Goal: Use online tool/utility: Utilize a website feature to perform a specific function

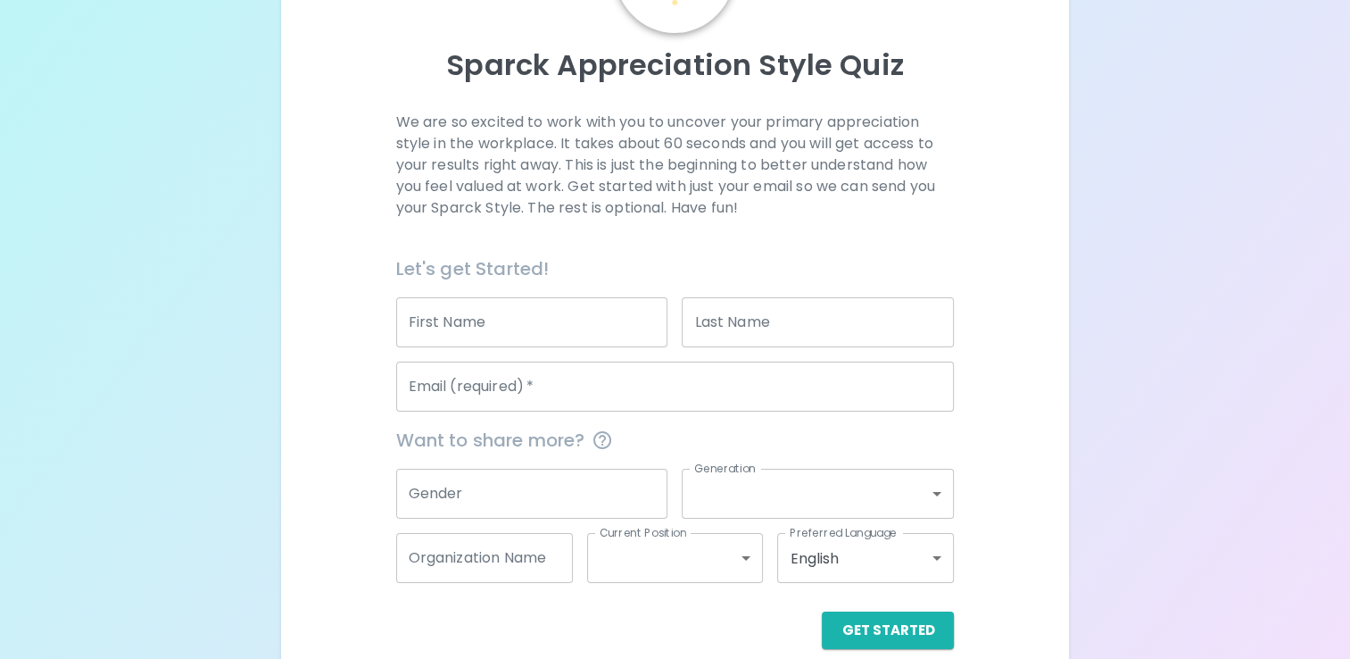
scroll to position [175, 0]
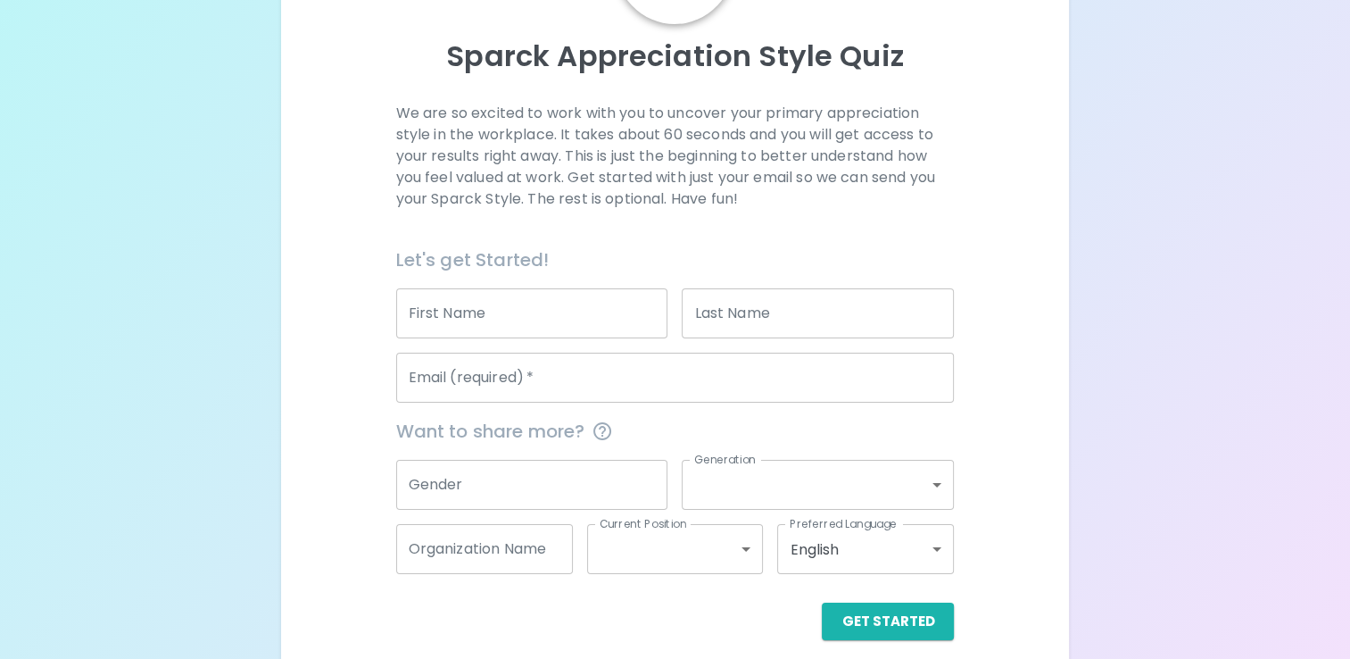
click at [418, 323] on input "First Name" at bounding box center [532, 313] width 272 height 50
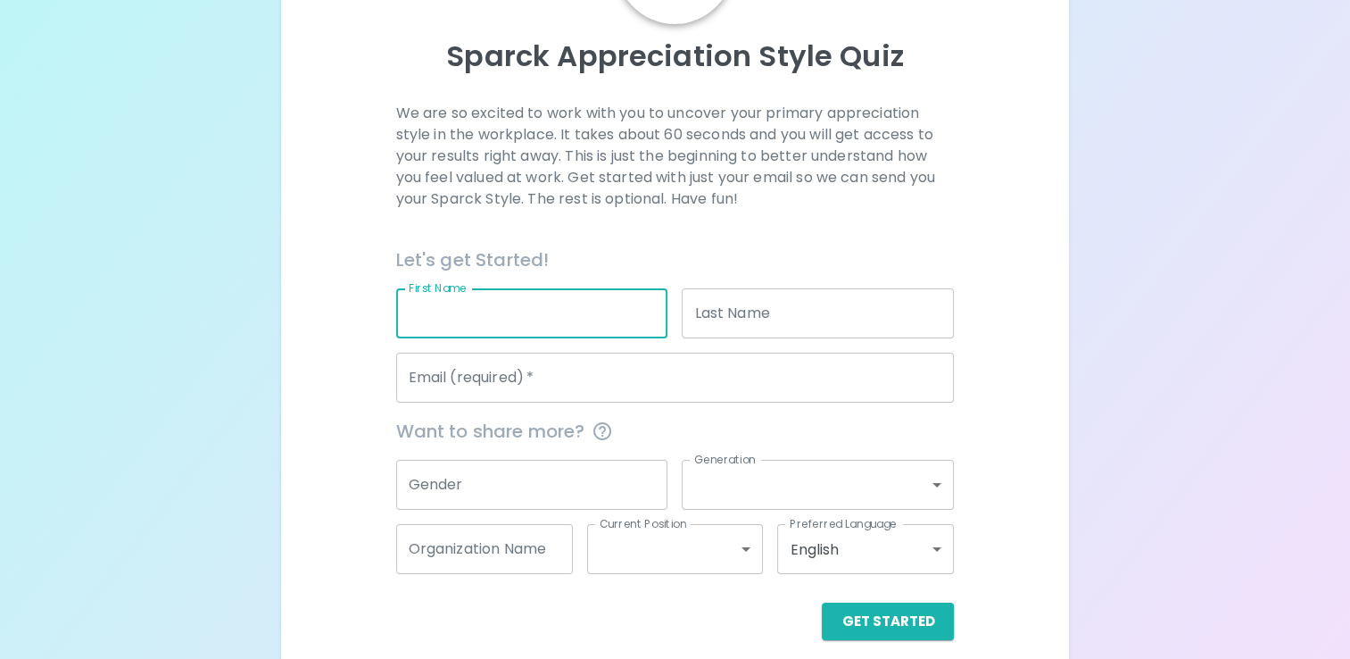
type input "Ava"
type input "[PERSON_NAME]"
type input "[EMAIL_ADDRESS][PERSON_NAME][PERSON_NAME][DOMAIN_NAME]"
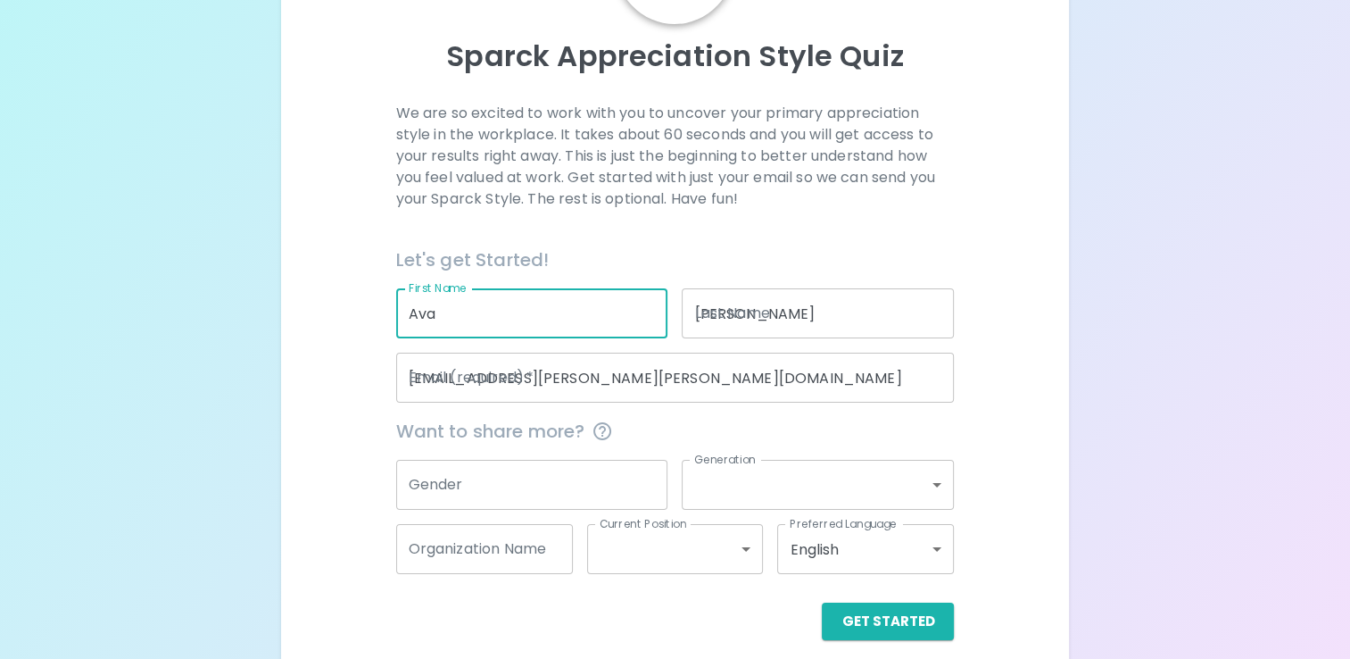
type input "[PERSON_NAME]"
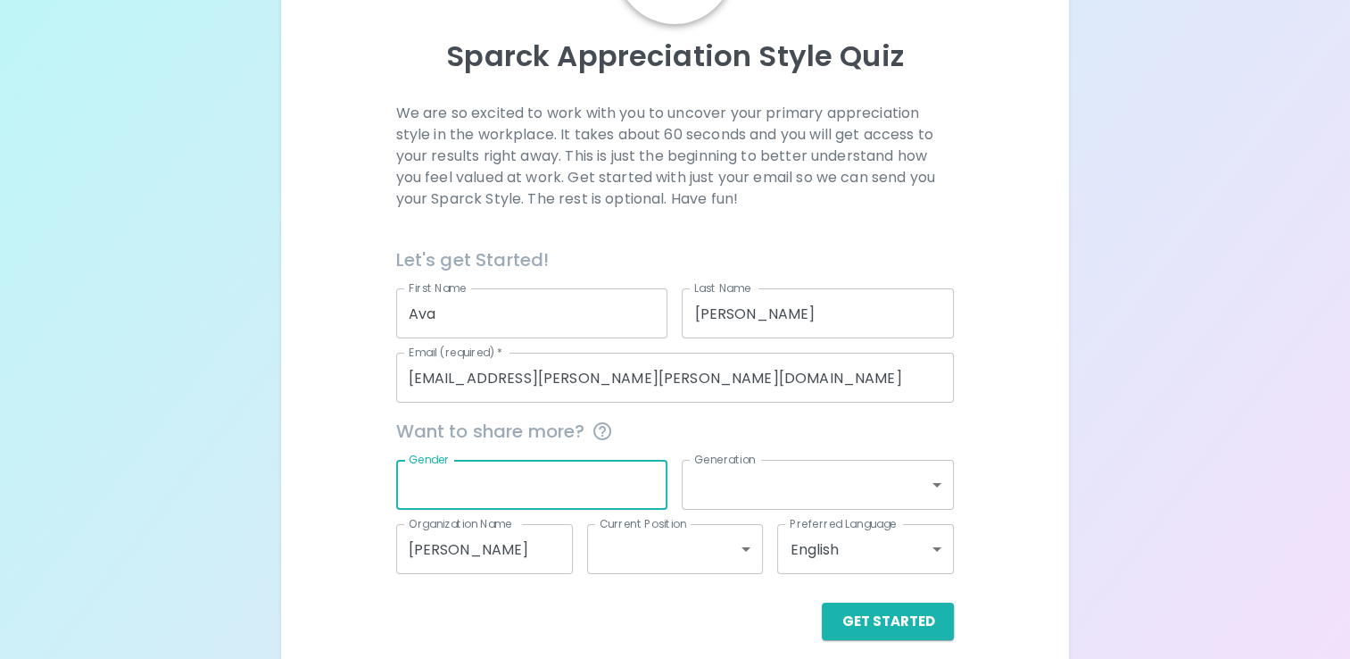
click at [507, 480] on input "Gender" at bounding box center [532, 485] width 272 height 50
type input "[DEMOGRAPHIC_DATA]"
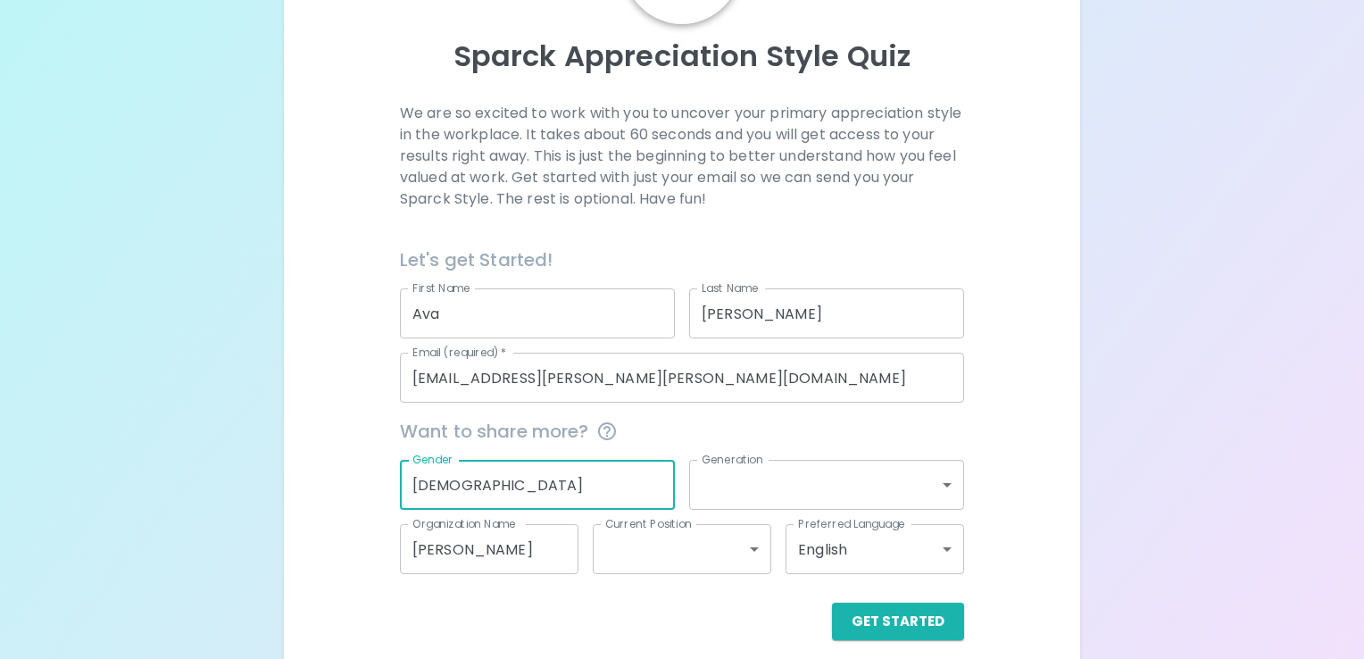
click at [753, 477] on body "Sparck Appreciation Style Quiz We are so excited to work with you to uncover yo…" at bounding box center [682, 250] width 1364 height 850
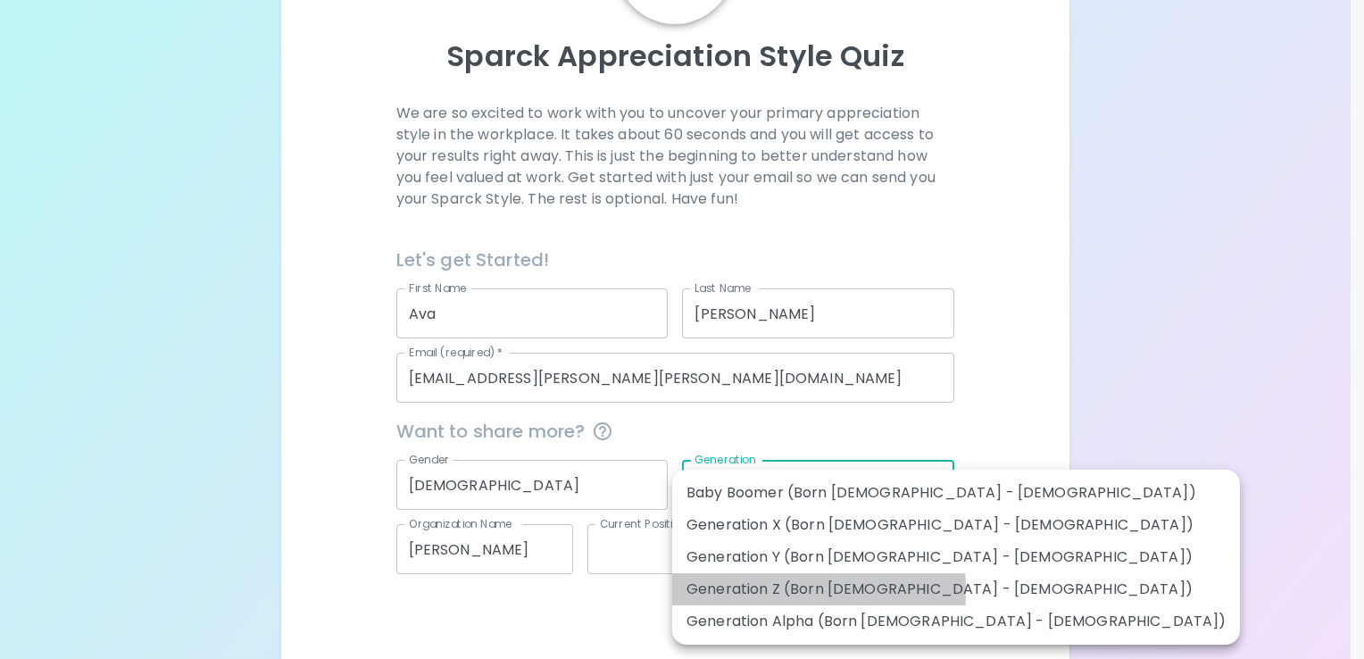
click at [725, 592] on li "Generation Z (Born [DEMOGRAPHIC_DATA] - [DEMOGRAPHIC_DATA])" at bounding box center [956, 589] width 568 height 32
type input "generation_z"
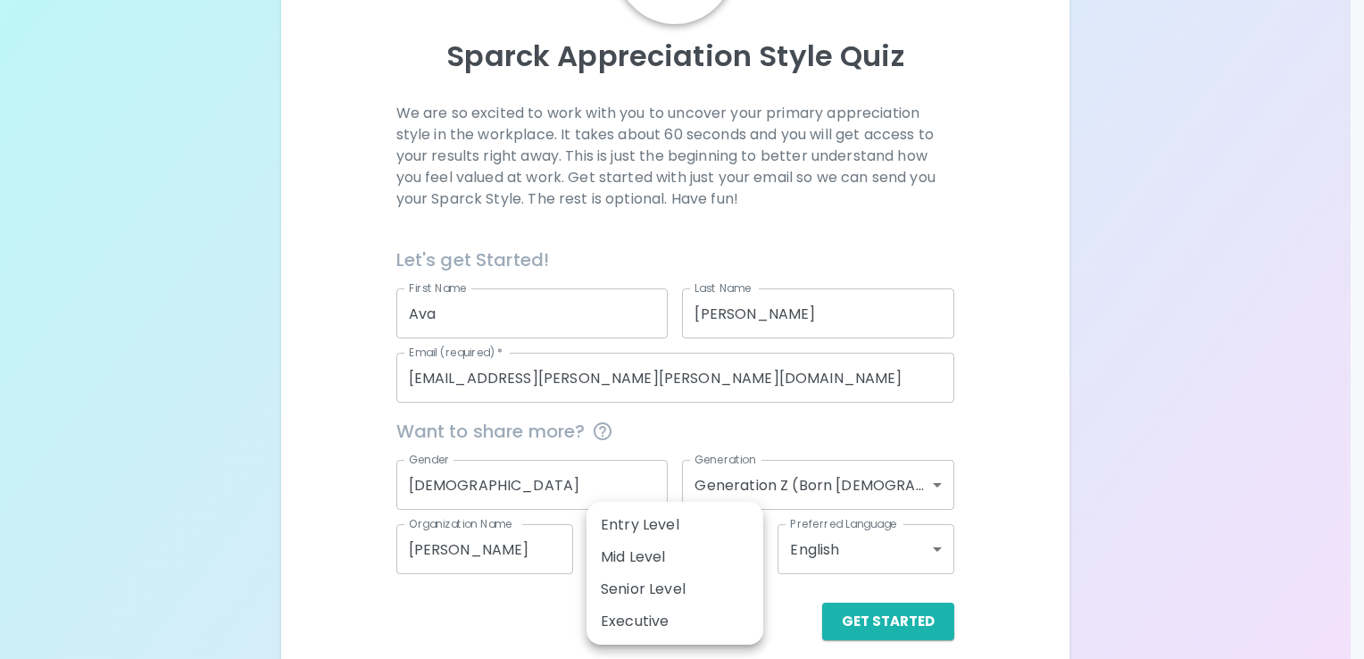
click at [679, 547] on body "Sparck Appreciation Style Quiz We are so excited to work with you to uncover yo…" at bounding box center [682, 250] width 1364 height 850
click at [668, 534] on li "Entry Level" at bounding box center [674, 525] width 177 height 32
type input "entry_level"
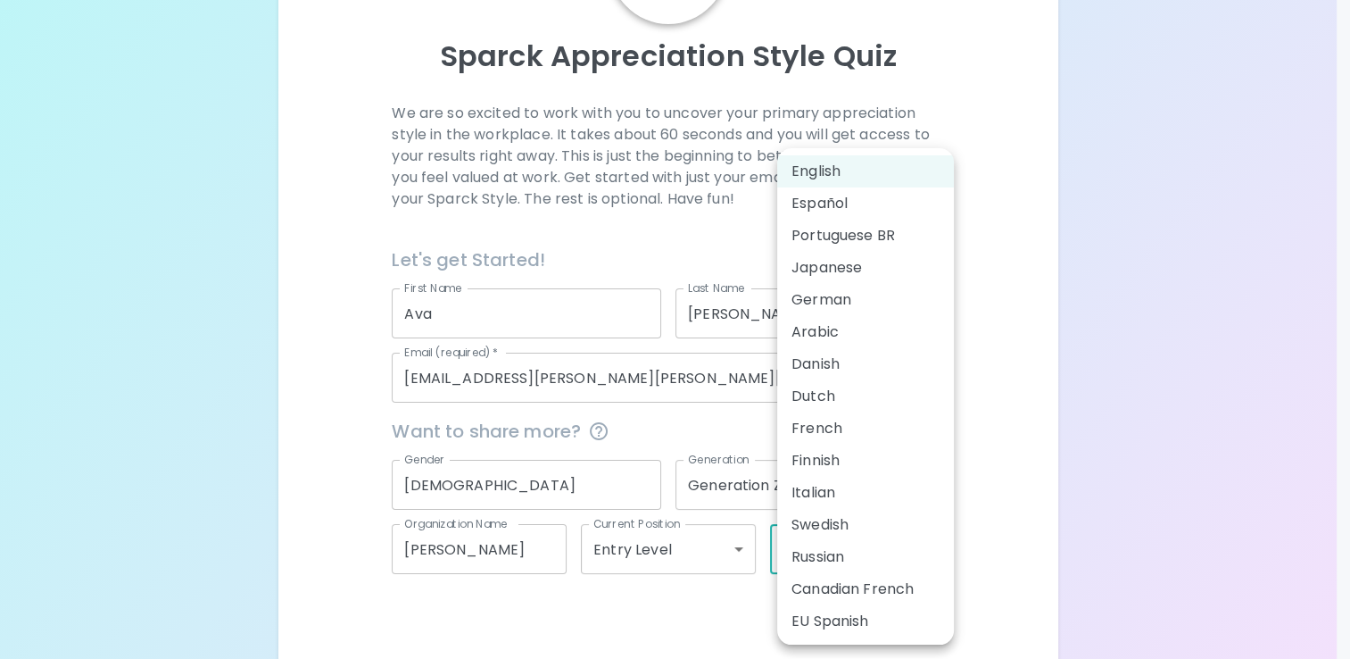
click at [858, 558] on body "Sparck Appreciation Style Quiz We are so excited to work with you to uncover yo…" at bounding box center [675, 250] width 1350 height 850
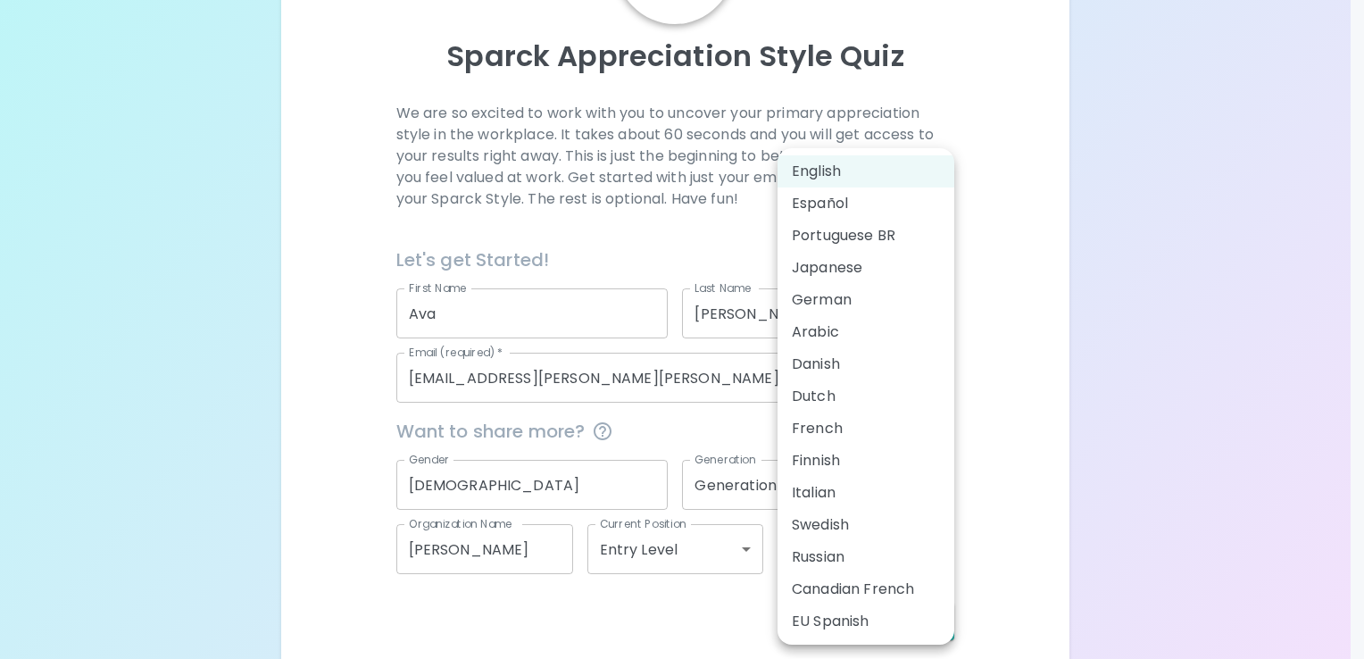
click at [996, 495] on div at bounding box center [682, 329] width 1364 height 659
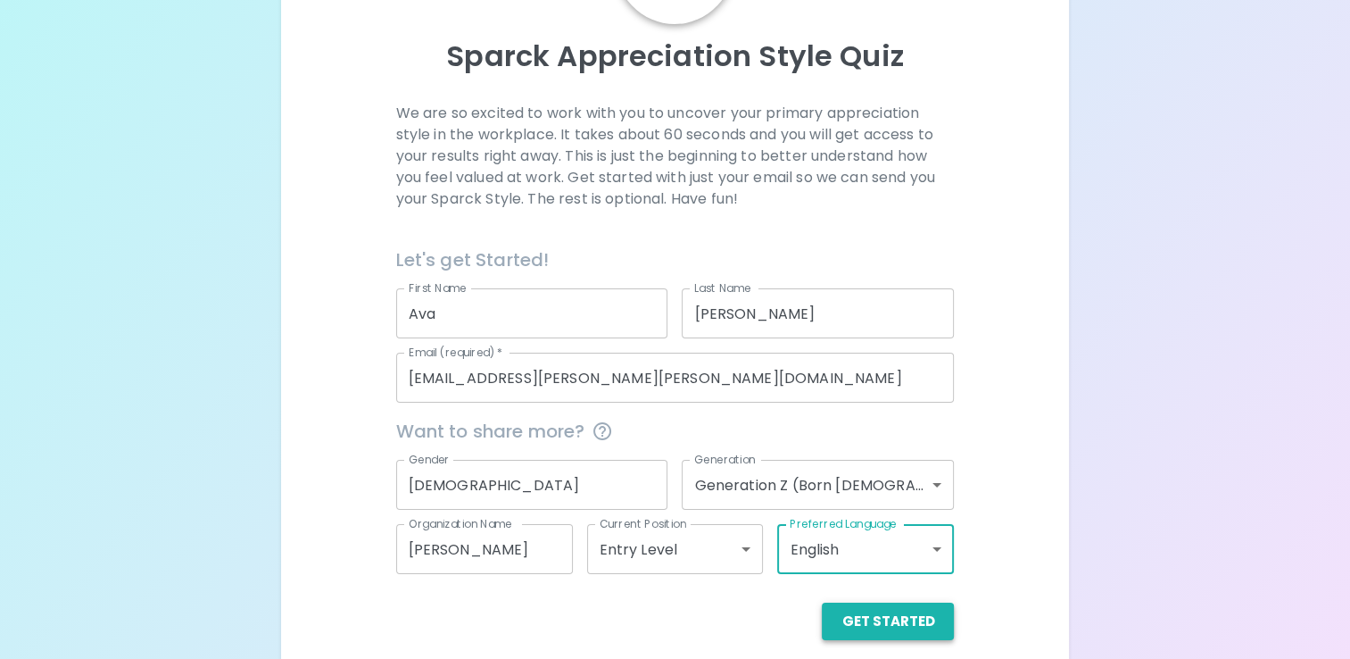
click at [920, 616] on button "Get Started" at bounding box center [888, 620] width 132 height 37
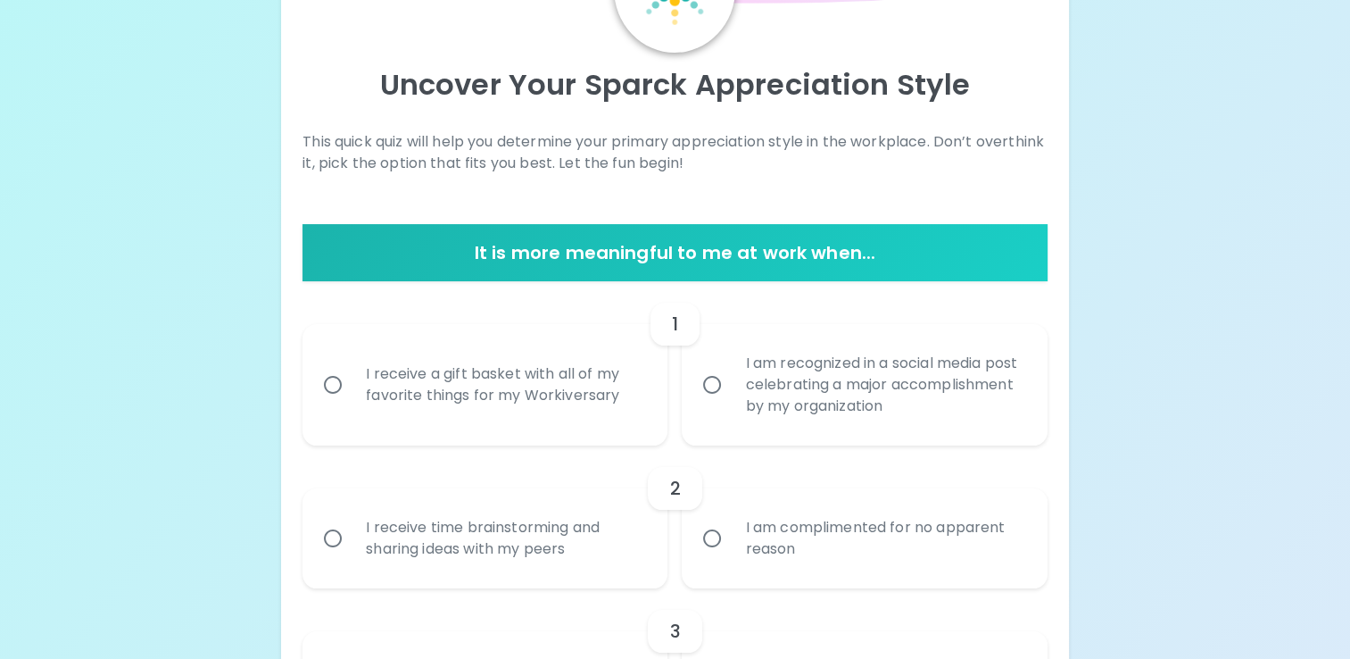
scroll to position [146, 0]
click at [610, 405] on div "I receive a gift basket with all of my favorite things for my Workiversary" at bounding box center [505, 385] width 306 height 86
click at [352, 403] on input "I receive a gift basket with all of my favorite things for my Workiversary" at bounding box center [332, 384] width 37 height 37
radio input "true"
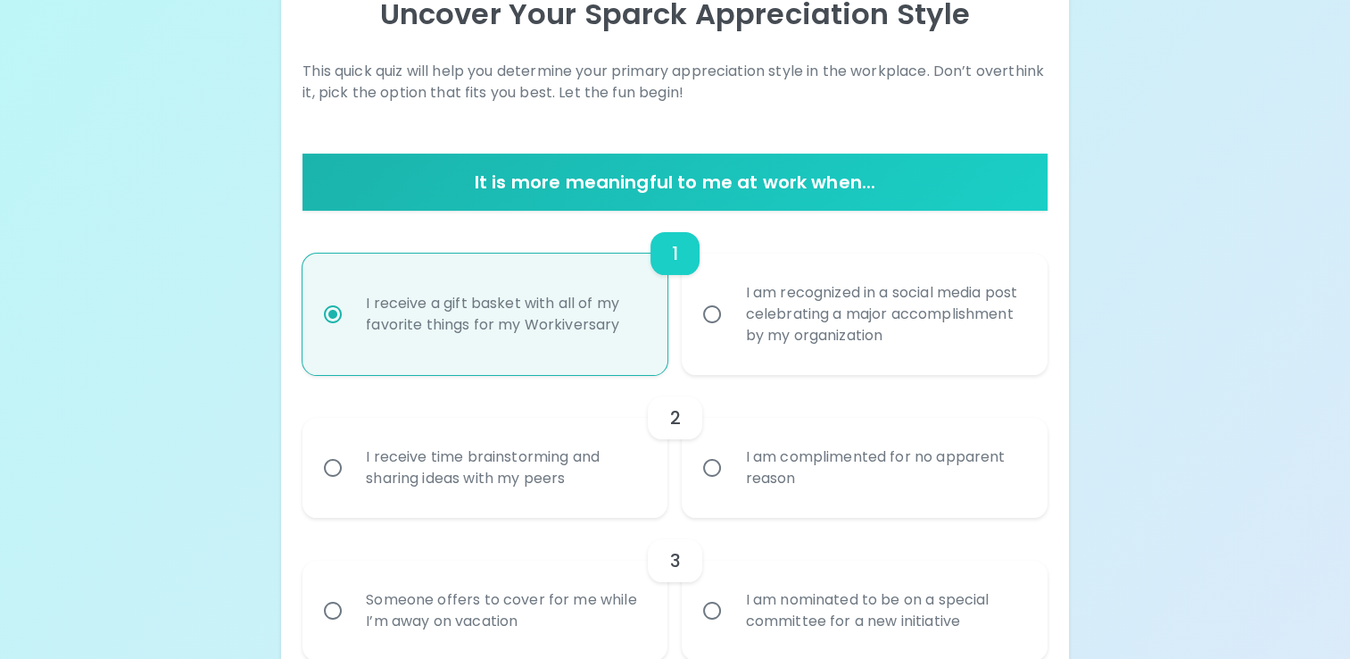
scroll to position [289, 0]
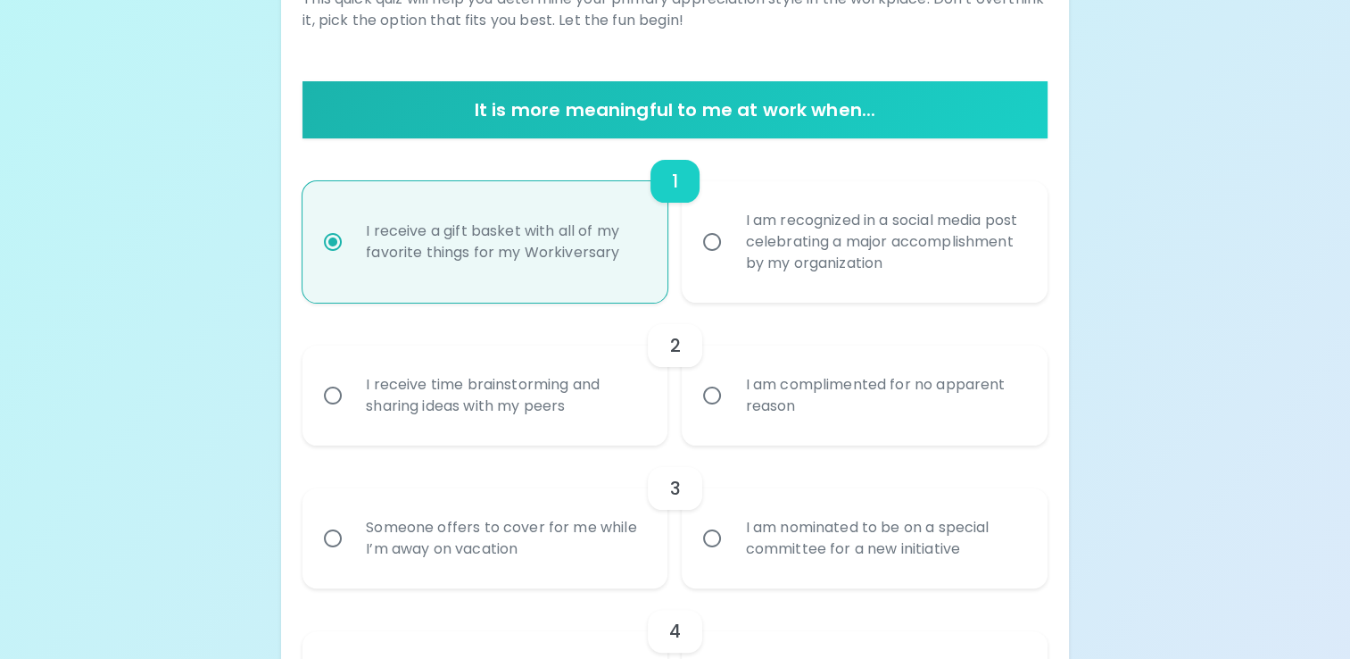
click at [800, 394] on div "I am complimented for no apparent reason" at bounding box center [884, 395] width 306 height 86
click at [731, 394] on input "I am complimented for no apparent reason" at bounding box center [711, 395] width 37 height 37
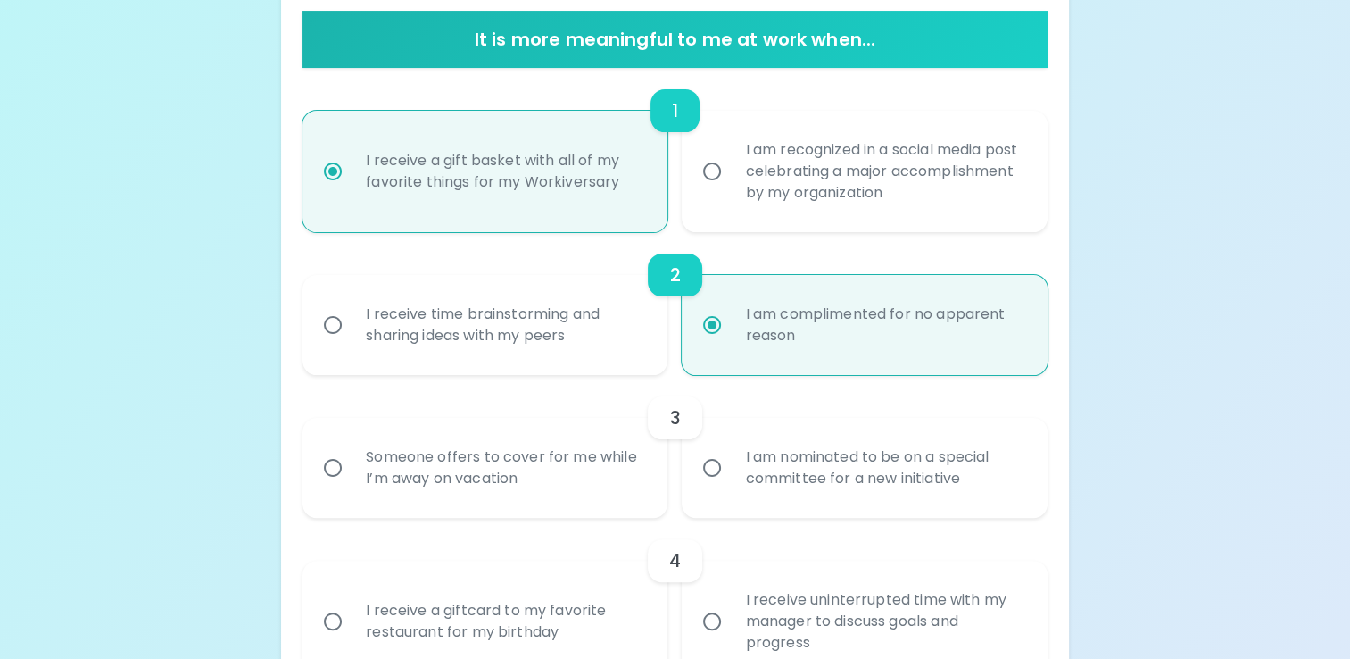
scroll to position [432, 0]
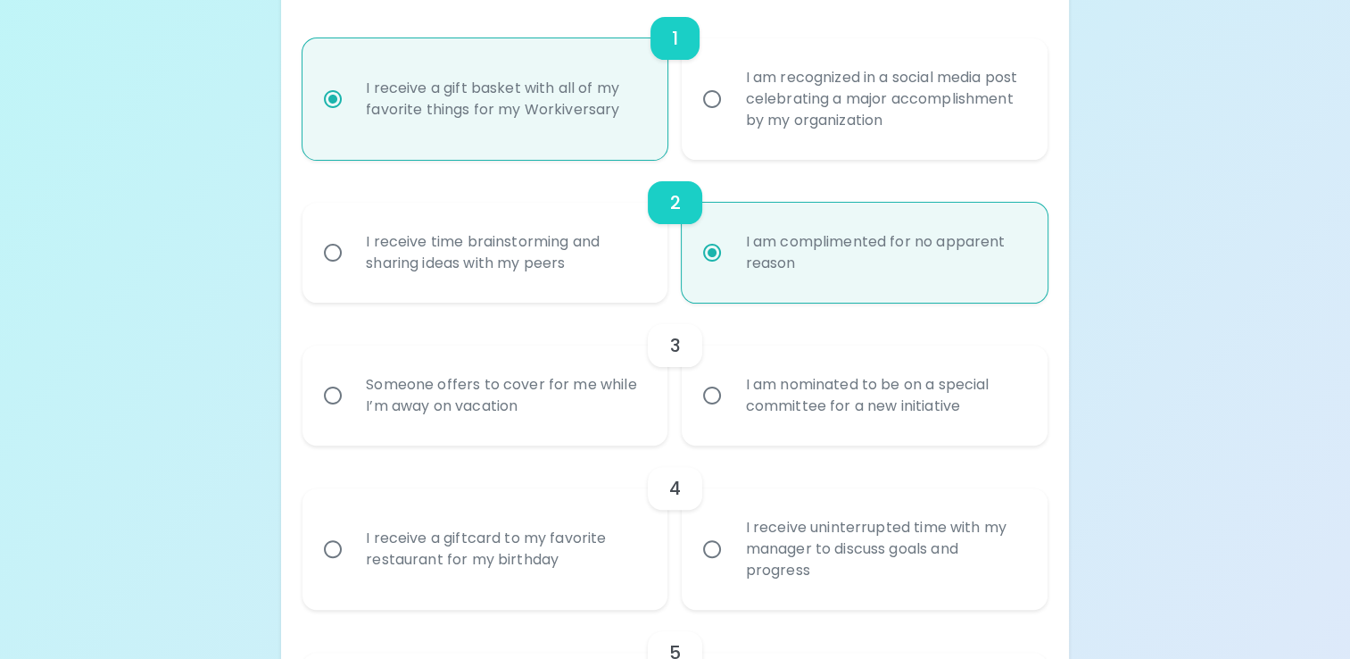
radio input "true"
click at [800, 394] on div "I am nominated to be on a special committee for a new initiative" at bounding box center [884, 395] width 306 height 86
click at [731, 394] on input "I am nominated to be on a special committee for a new initiative" at bounding box center [711, 395] width 37 height 37
radio input "false"
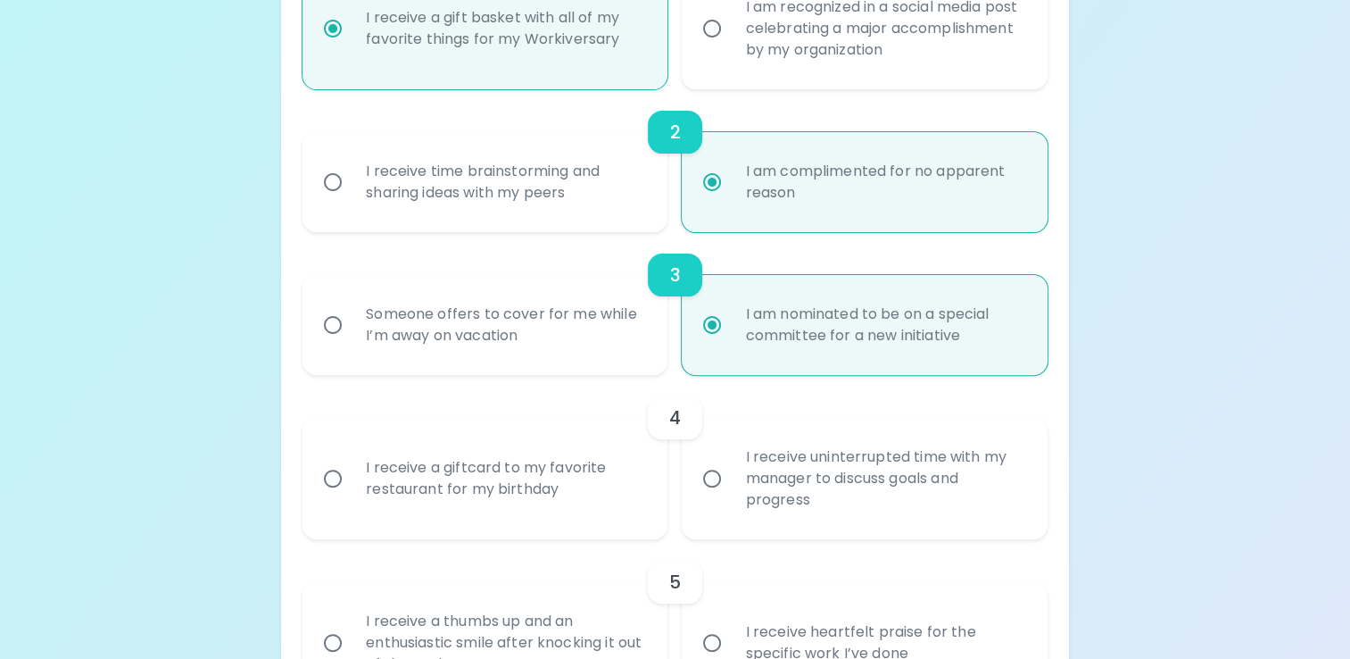
scroll to position [575, 0]
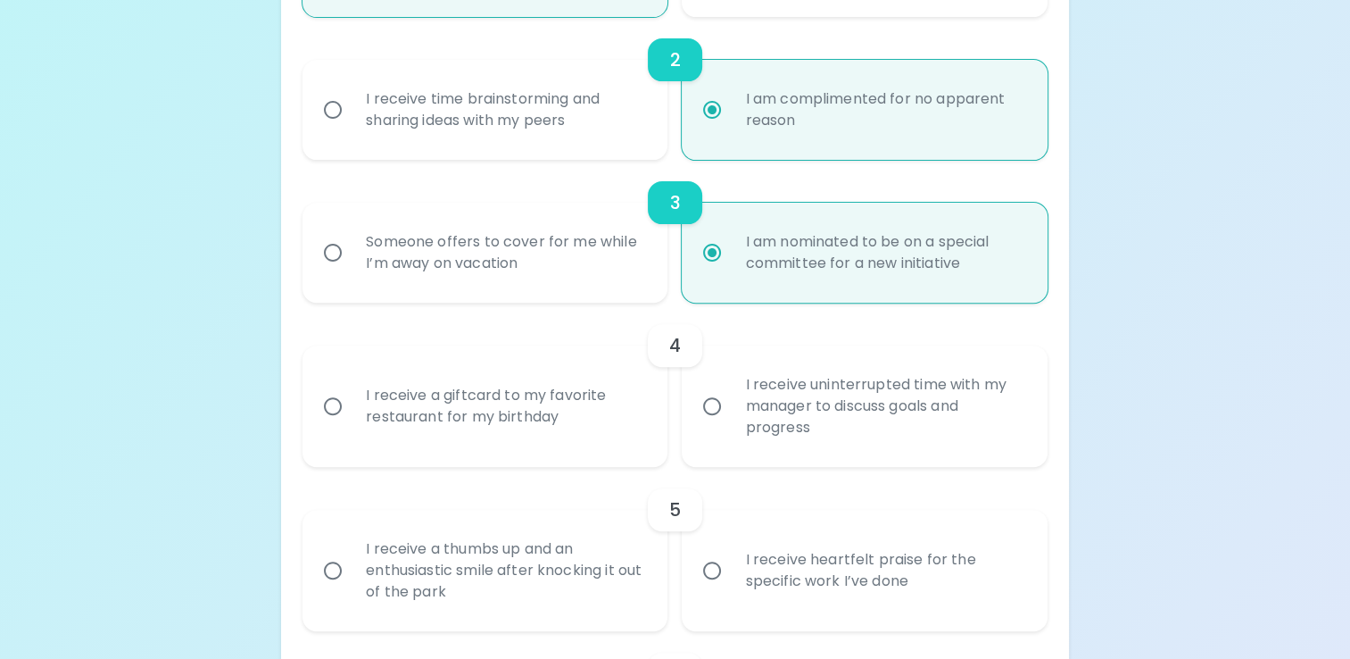
radio input "true"
click at [550, 414] on div "I receive a giftcard to my favorite restaurant for my birthday" at bounding box center [505, 406] width 306 height 86
click at [352, 414] on input "I receive a giftcard to my favorite restaurant for my birthday" at bounding box center [332, 405] width 37 height 37
radio input "false"
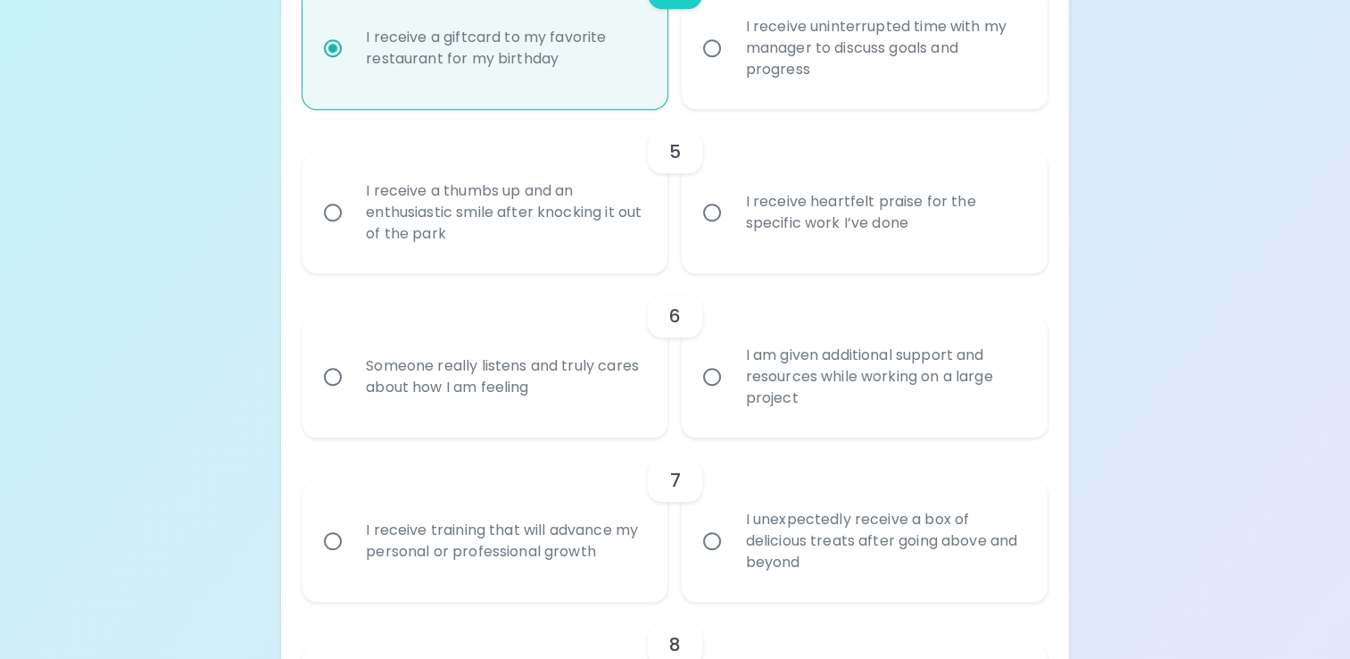
scroll to position [932, 0]
radio input "true"
click at [860, 204] on div "I receive heartfelt praise for the specific work I’ve done" at bounding box center [884, 213] width 306 height 86
click at [731, 204] on input "I receive heartfelt praise for the specific work I’ve done" at bounding box center [711, 213] width 37 height 37
radio input "false"
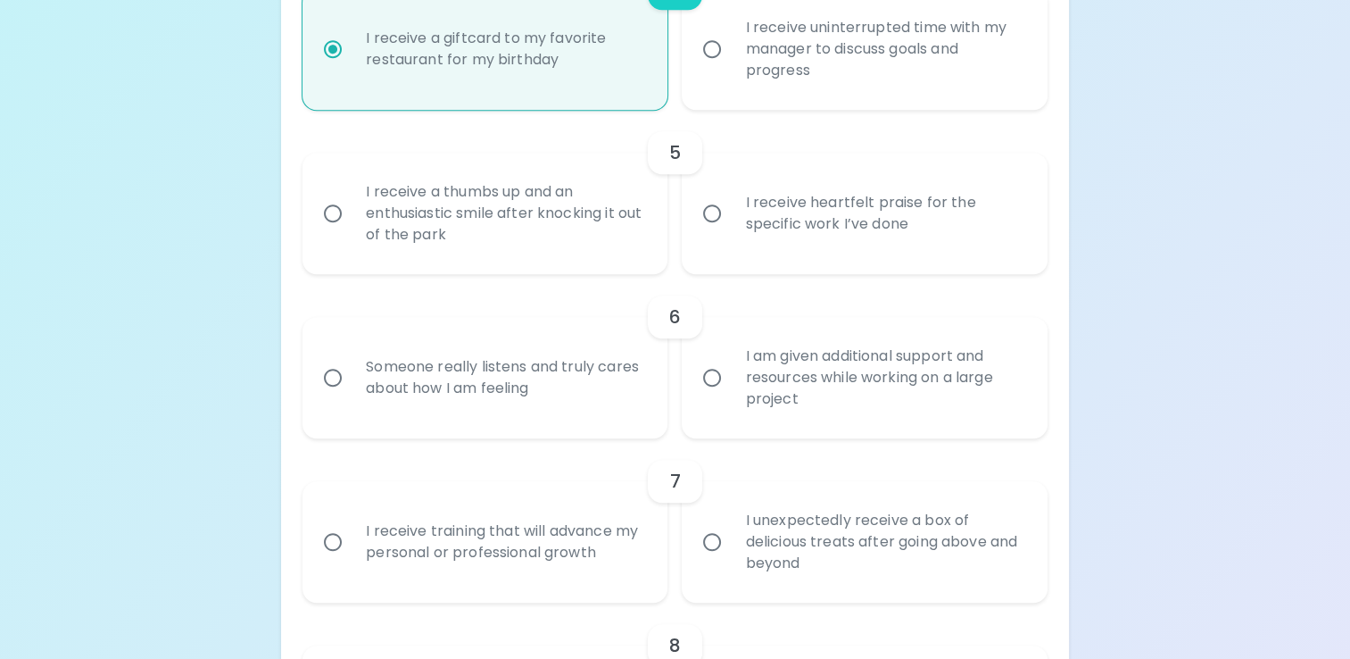
radio input "false"
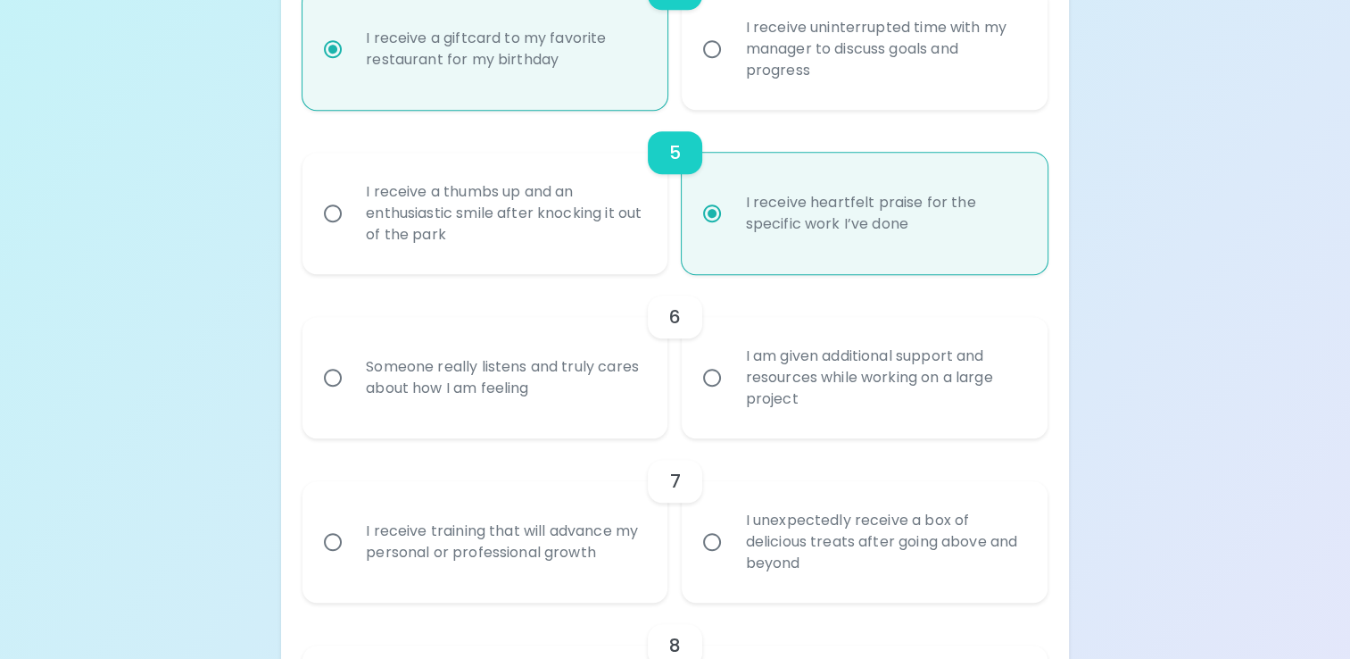
scroll to position [1074, 0]
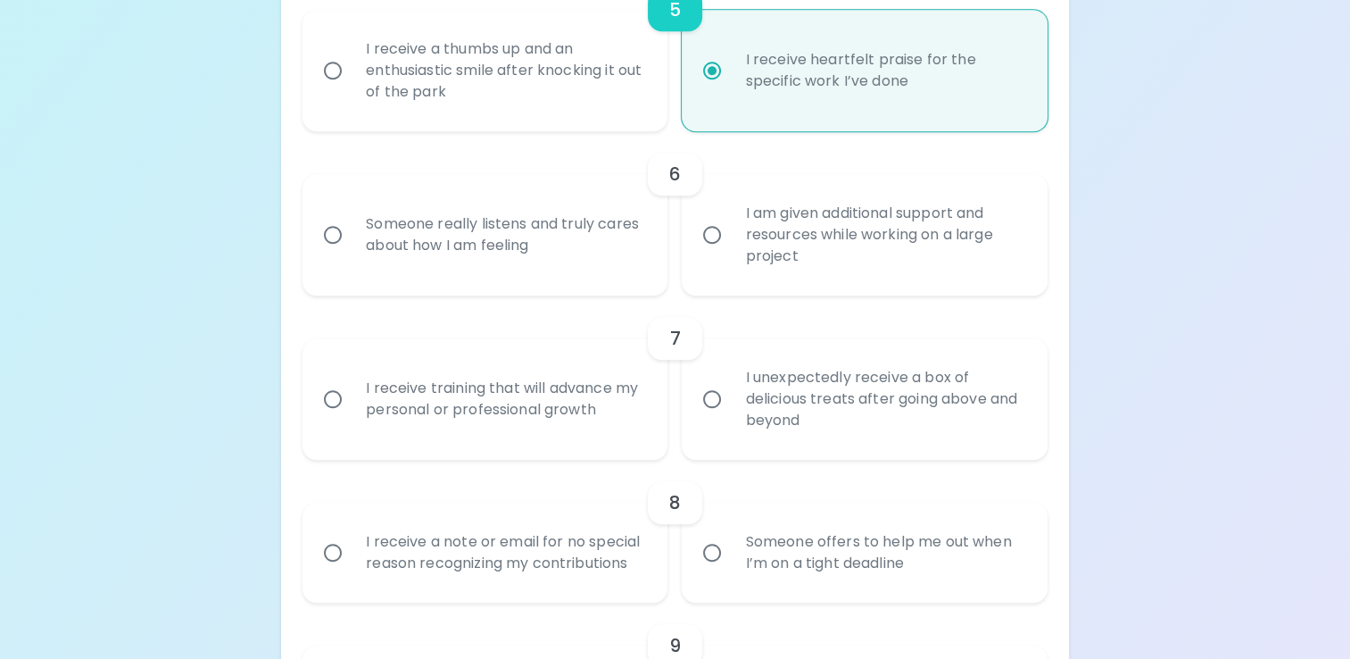
radio input "true"
click at [425, 196] on div "Someone really listens and truly cares about how I am feeling" at bounding box center [505, 235] width 306 height 86
click at [352, 216] on input "Someone really listens and truly cares about how I am feeling" at bounding box center [332, 234] width 37 height 37
radio input "false"
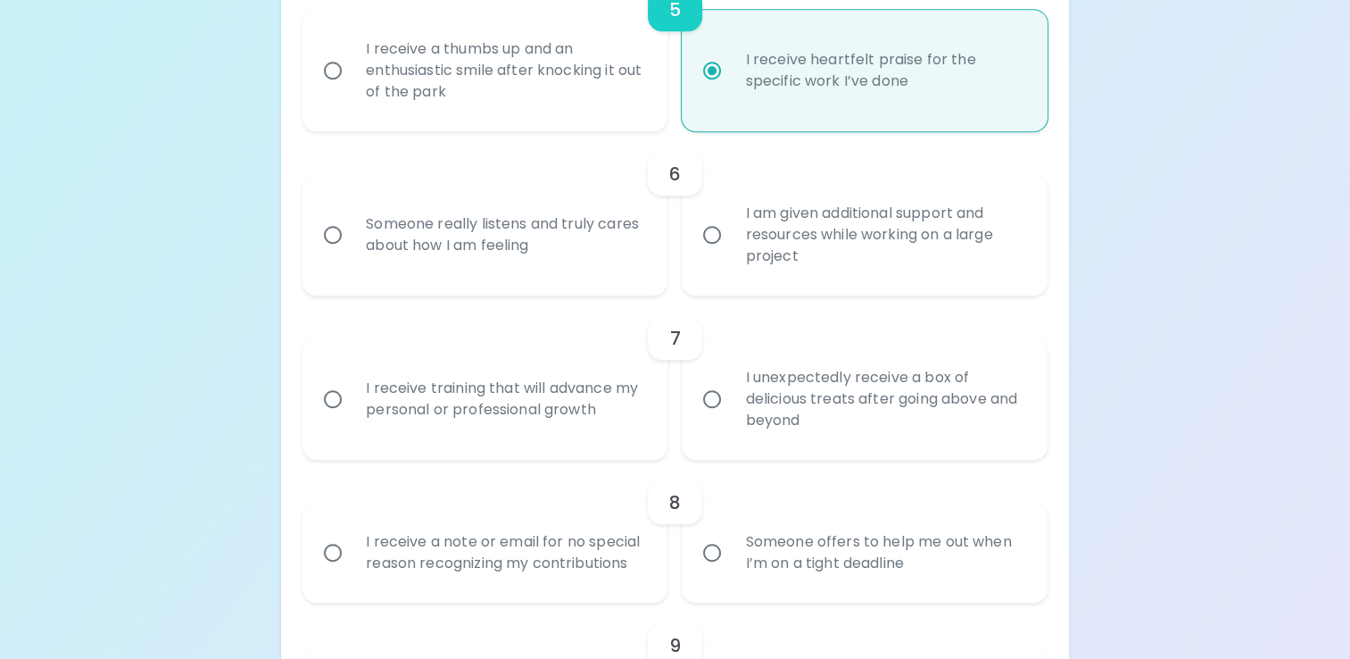
radio input "false"
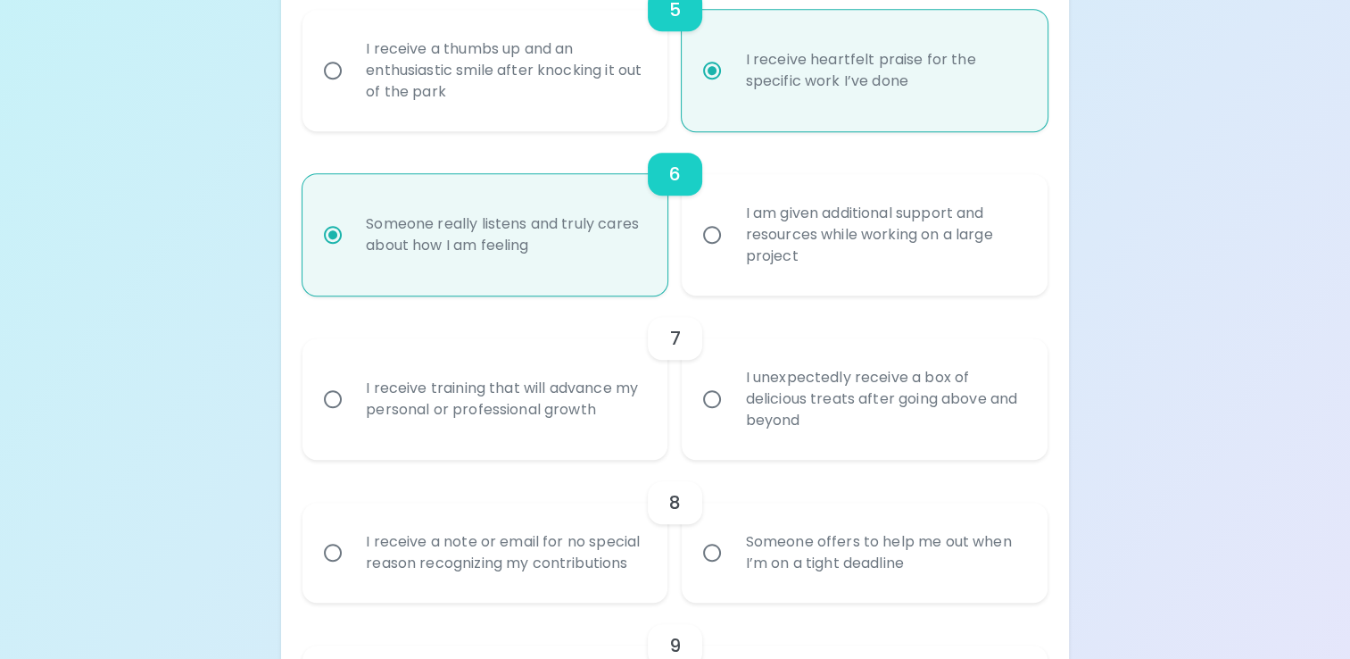
scroll to position [1217, 0]
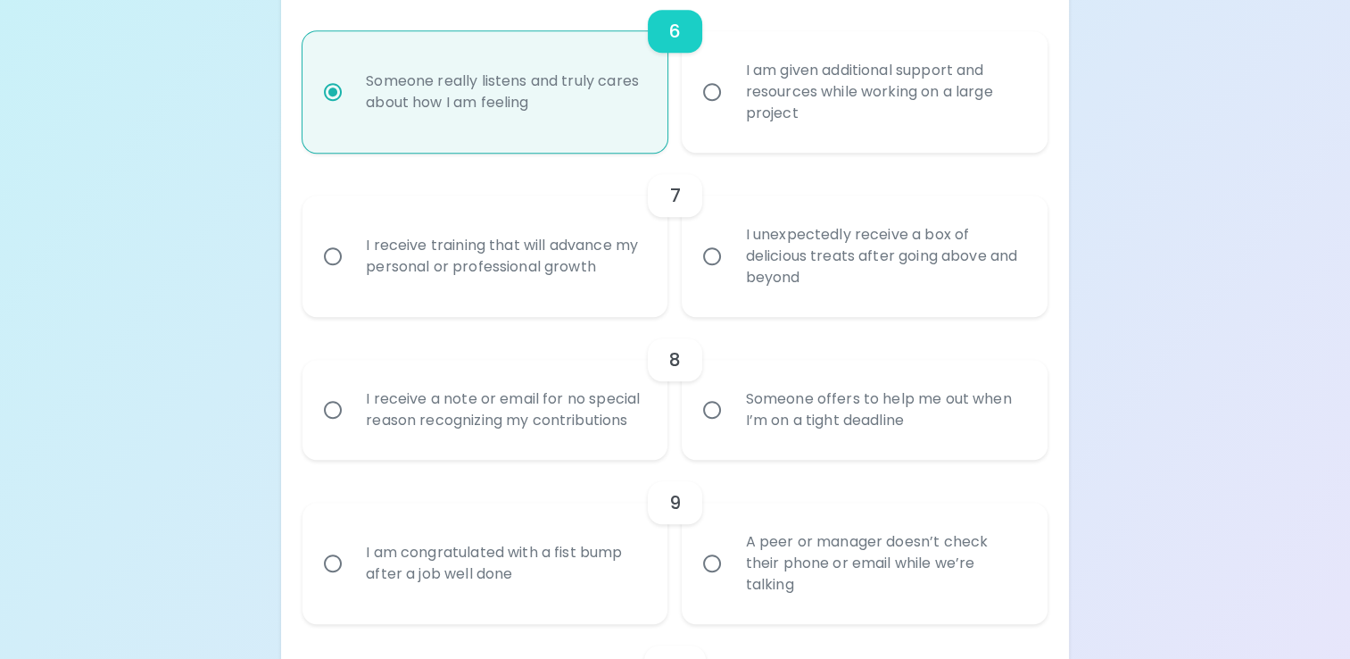
radio input "true"
click at [487, 286] on div "I receive training that will advance my personal or professional growth" at bounding box center [505, 256] width 306 height 86
click at [352, 275] on input "I receive training that will advance my personal or professional growth" at bounding box center [332, 255] width 37 height 37
radio input "false"
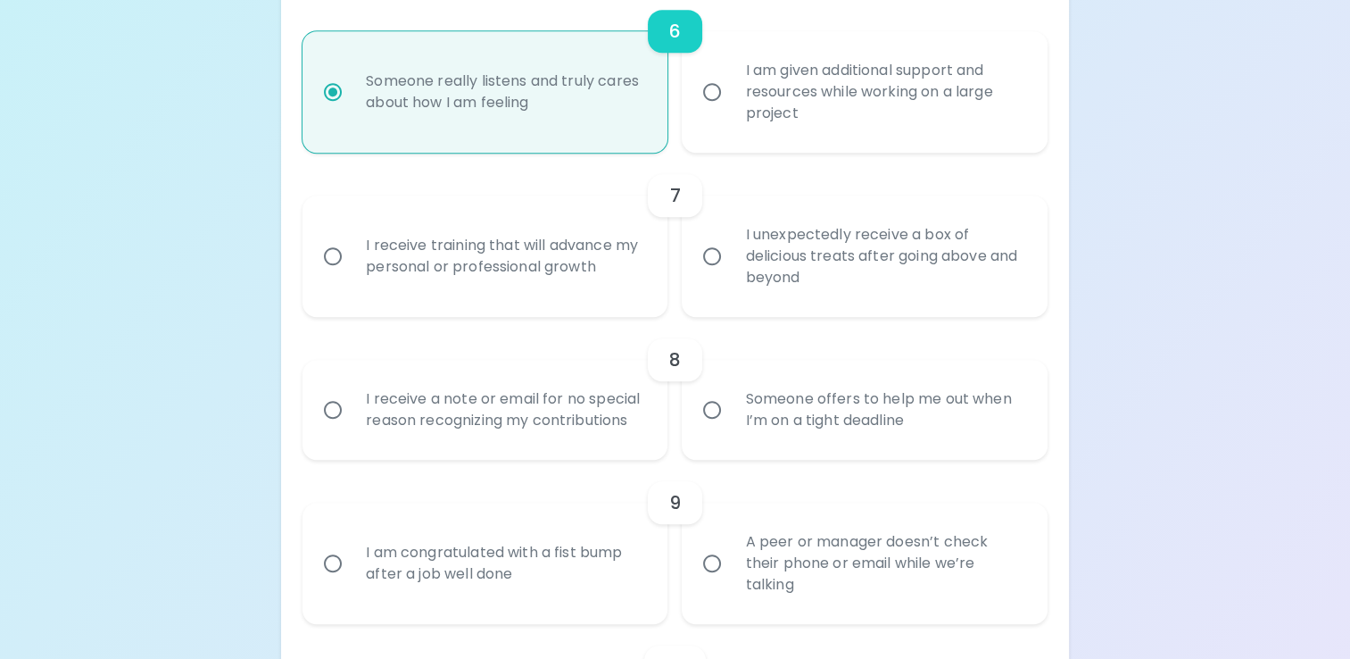
radio input "false"
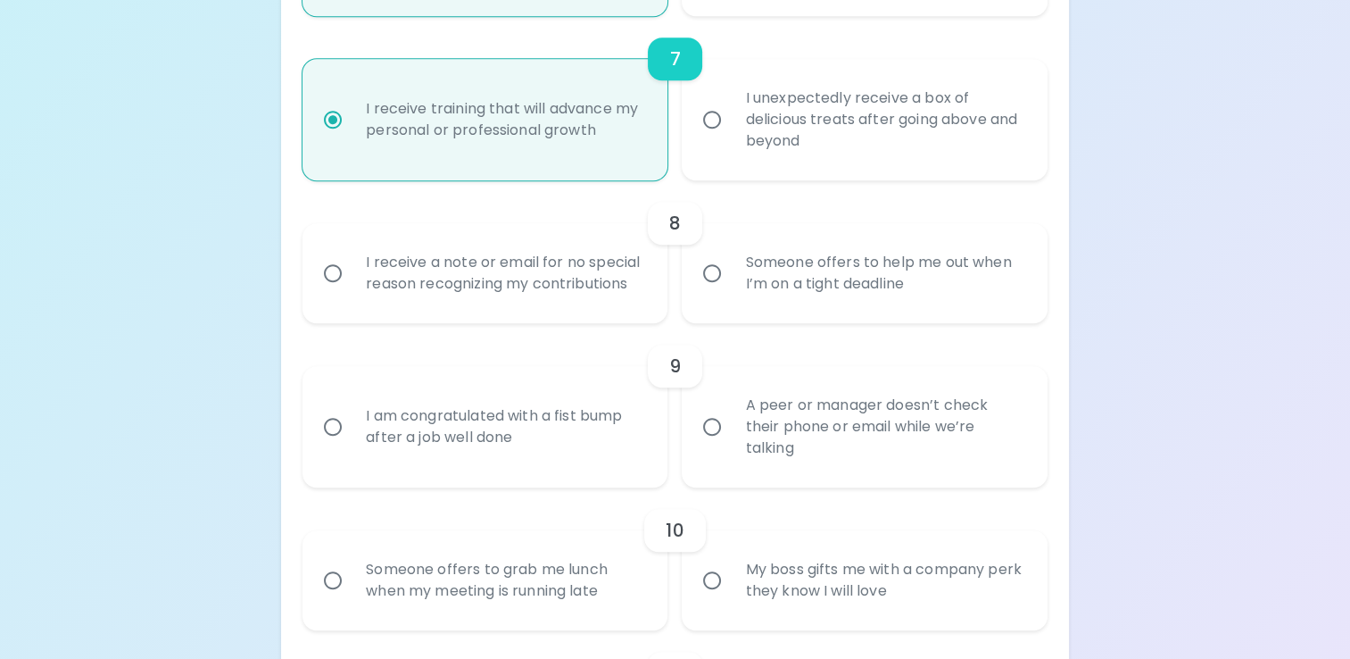
scroll to position [1360, 0]
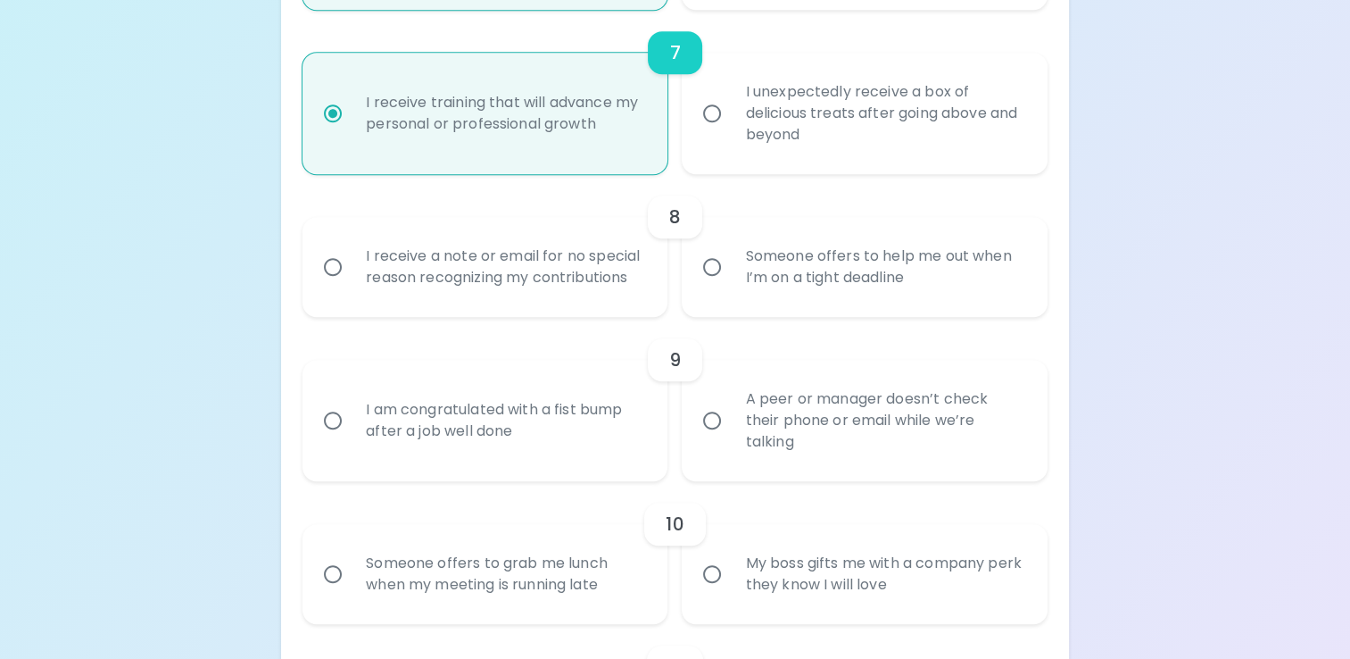
radio input "true"
click at [584, 272] on div "I receive a note or email for no special reason recognizing my contributions" at bounding box center [505, 267] width 306 height 86
click at [352, 272] on input "I receive a note or email for no special reason recognizing my contributions" at bounding box center [332, 266] width 37 height 37
radio input "false"
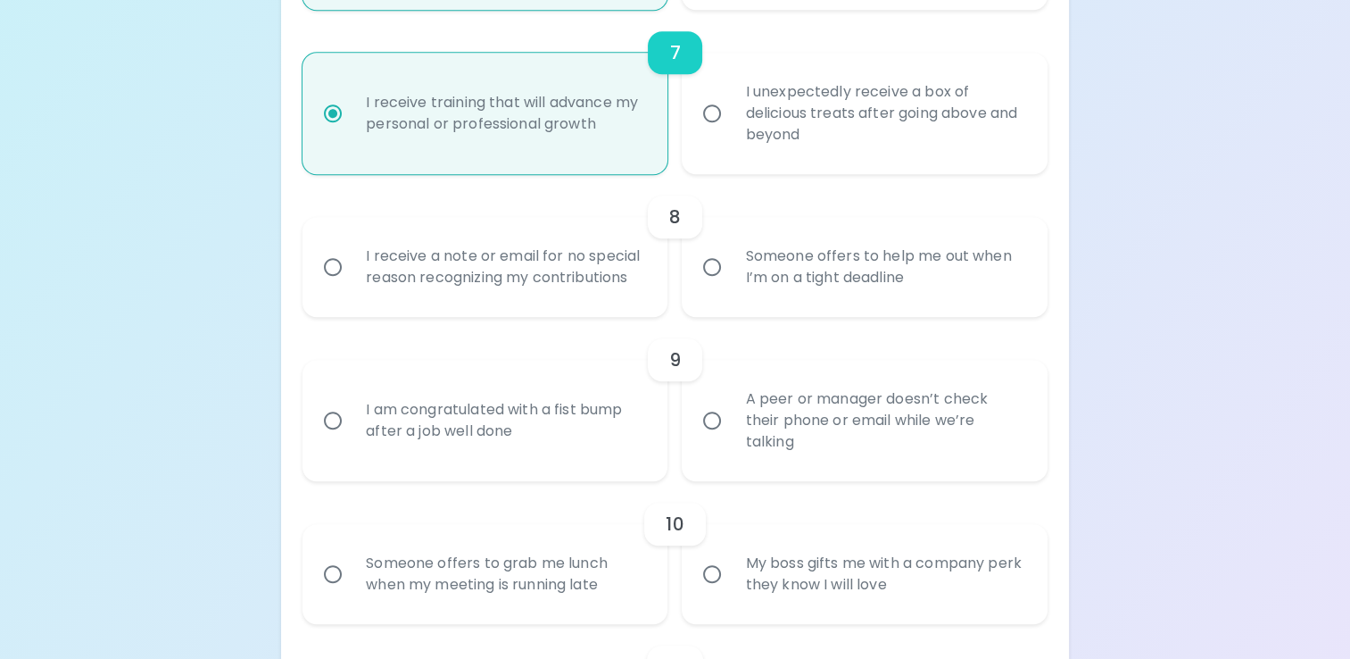
radio input "false"
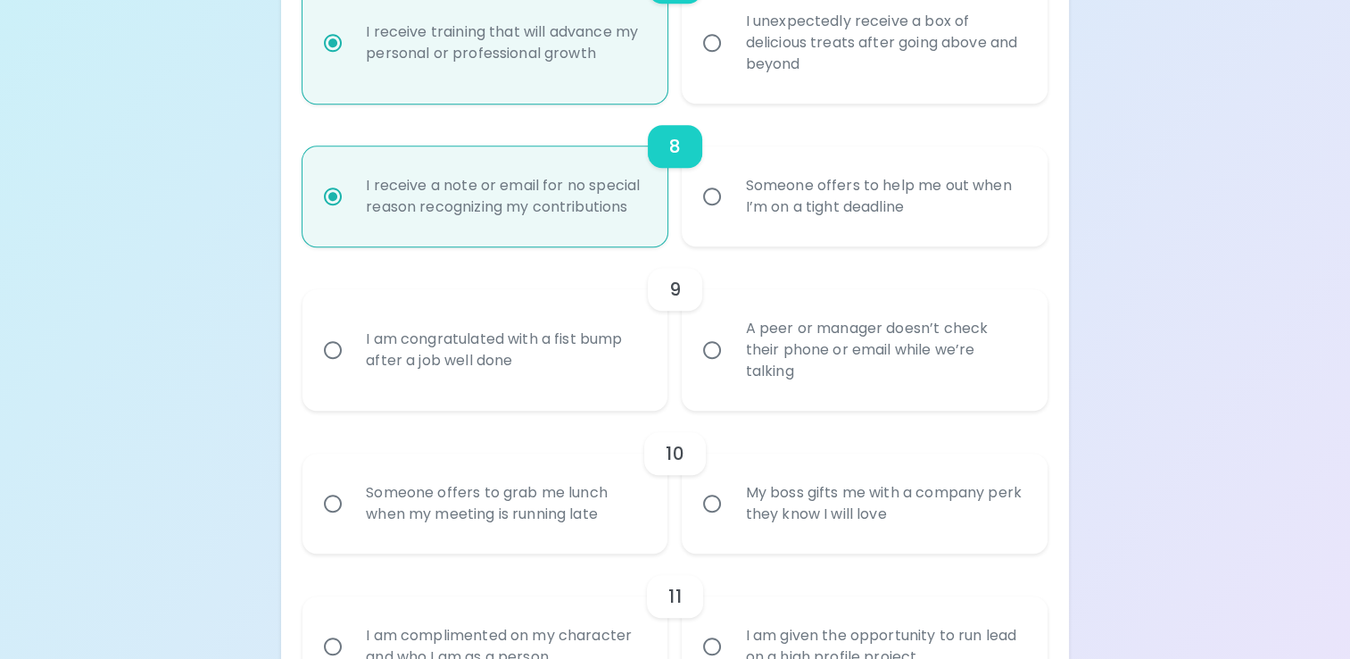
scroll to position [1503, 0]
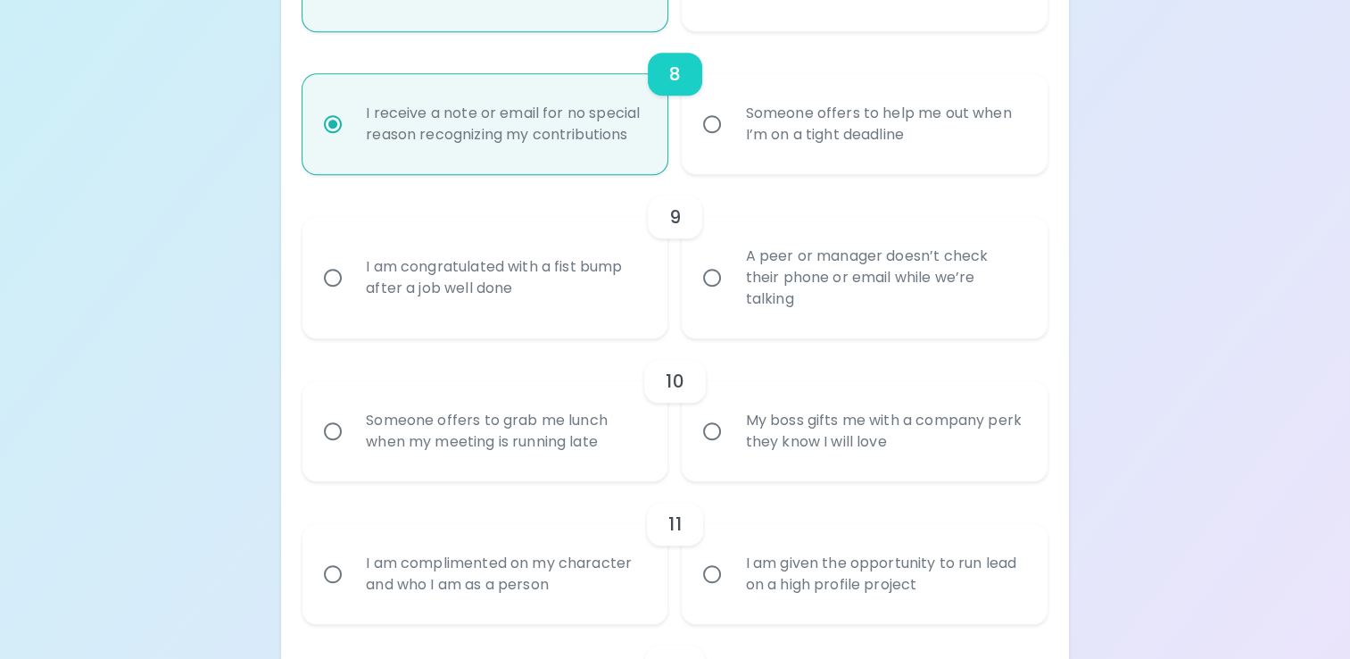
radio input "true"
click at [803, 274] on div "A peer or manager doesn’t check their phone or email while we’re talking" at bounding box center [884, 277] width 306 height 107
click at [731, 274] on input "A peer or manager doesn’t check their phone or email while we’re talking" at bounding box center [711, 277] width 37 height 37
radio input "false"
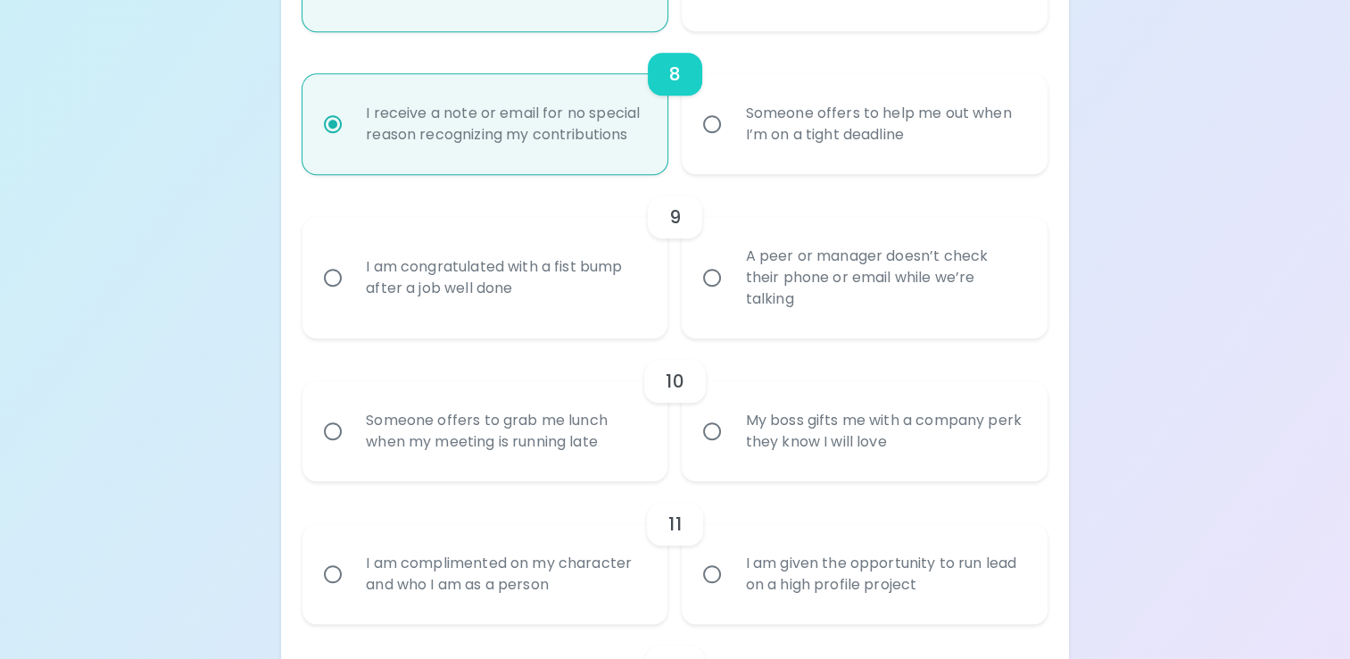
radio input "false"
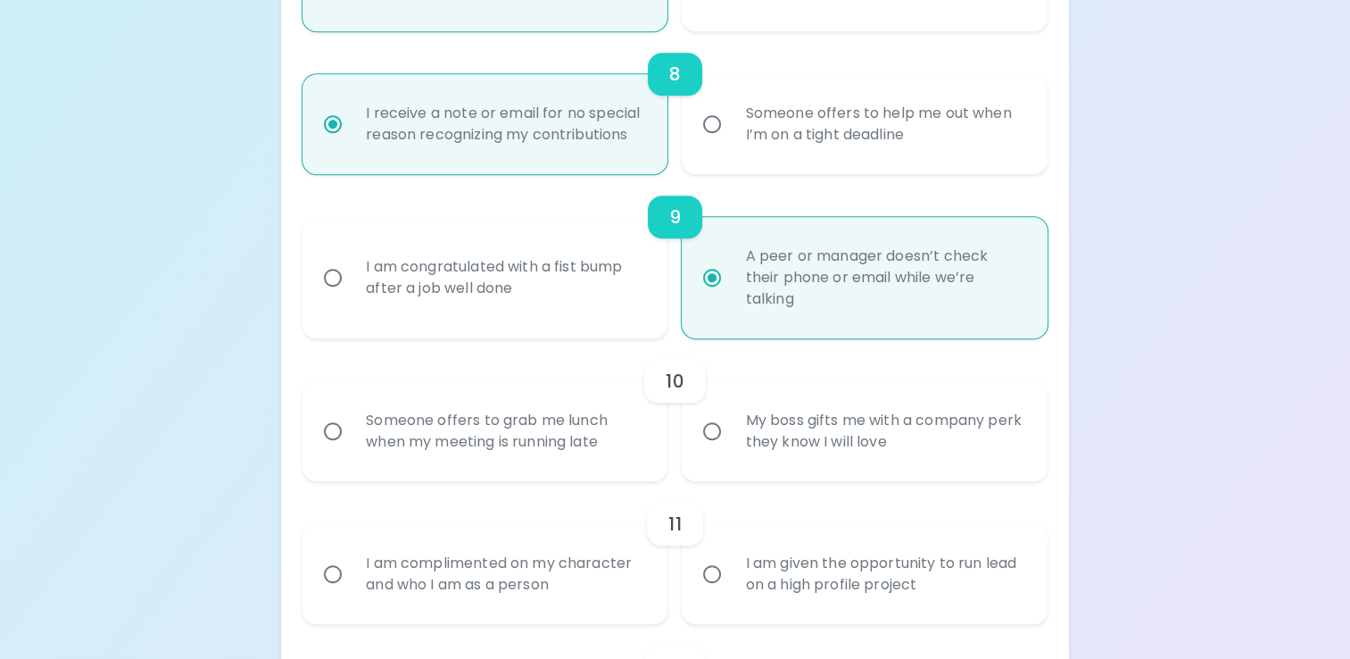
scroll to position [1646, 0]
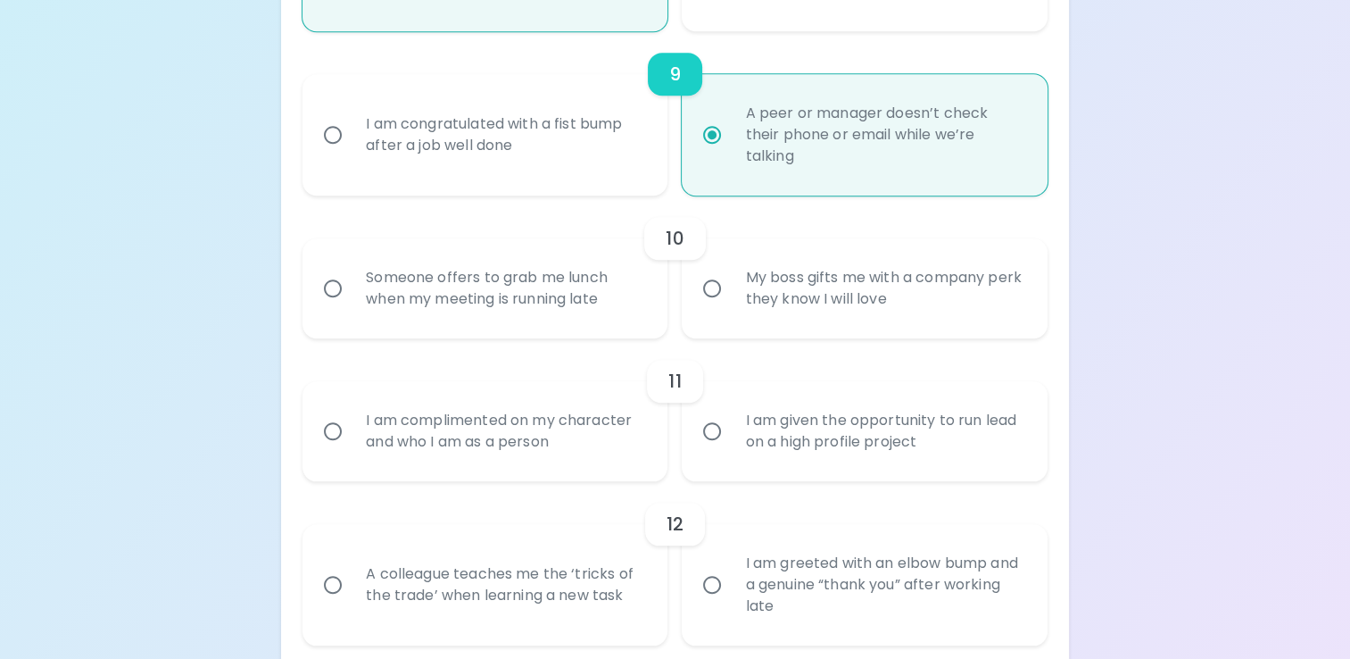
radio input "true"
click at [525, 284] on div "Someone offers to grab me lunch when my meeting is running late" at bounding box center [505, 288] width 306 height 86
click at [352, 284] on input "Someone offers to grab me lunch when my meeting is running late" at bounding box center [332, 288] width 37 height 37
radio input "false"
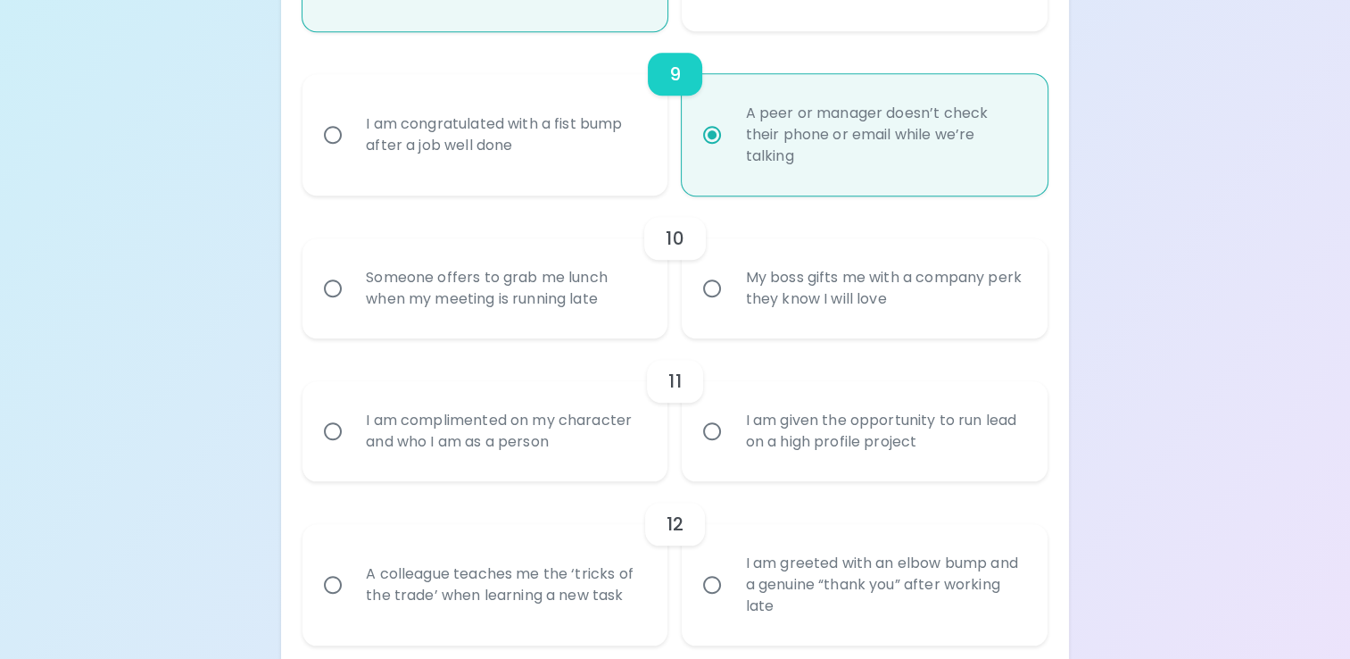
radio input "false"
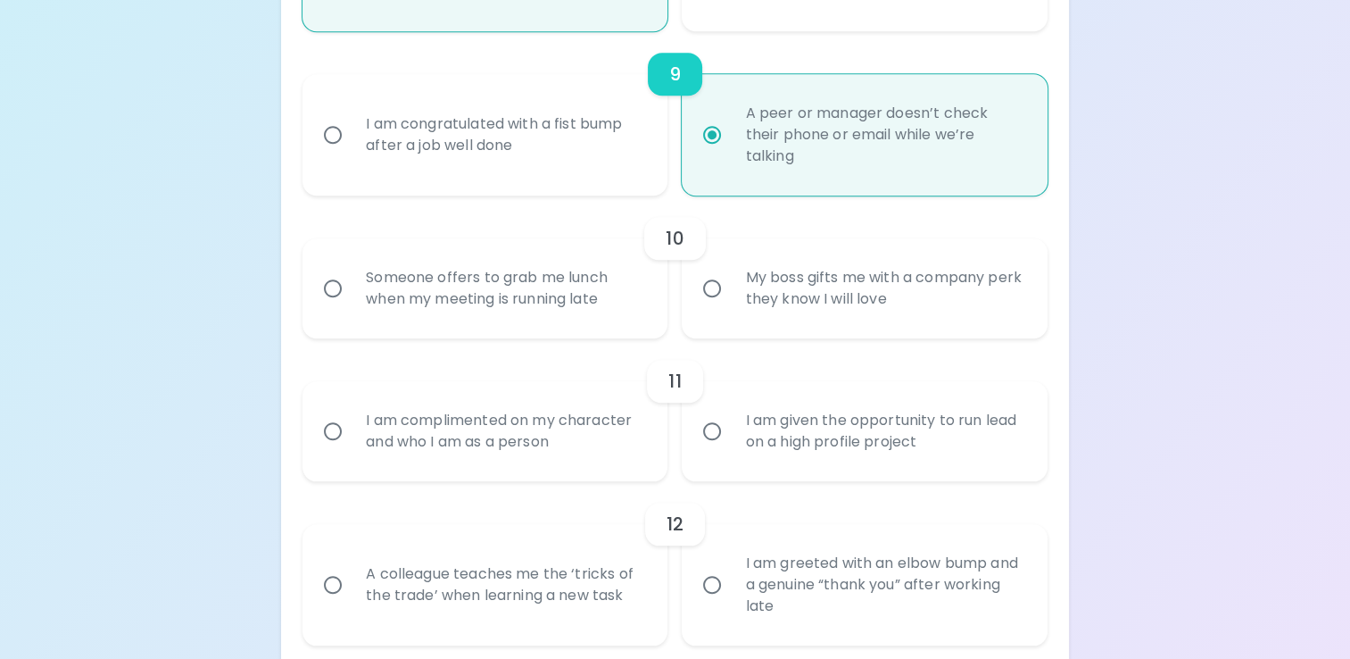
radio input "false"
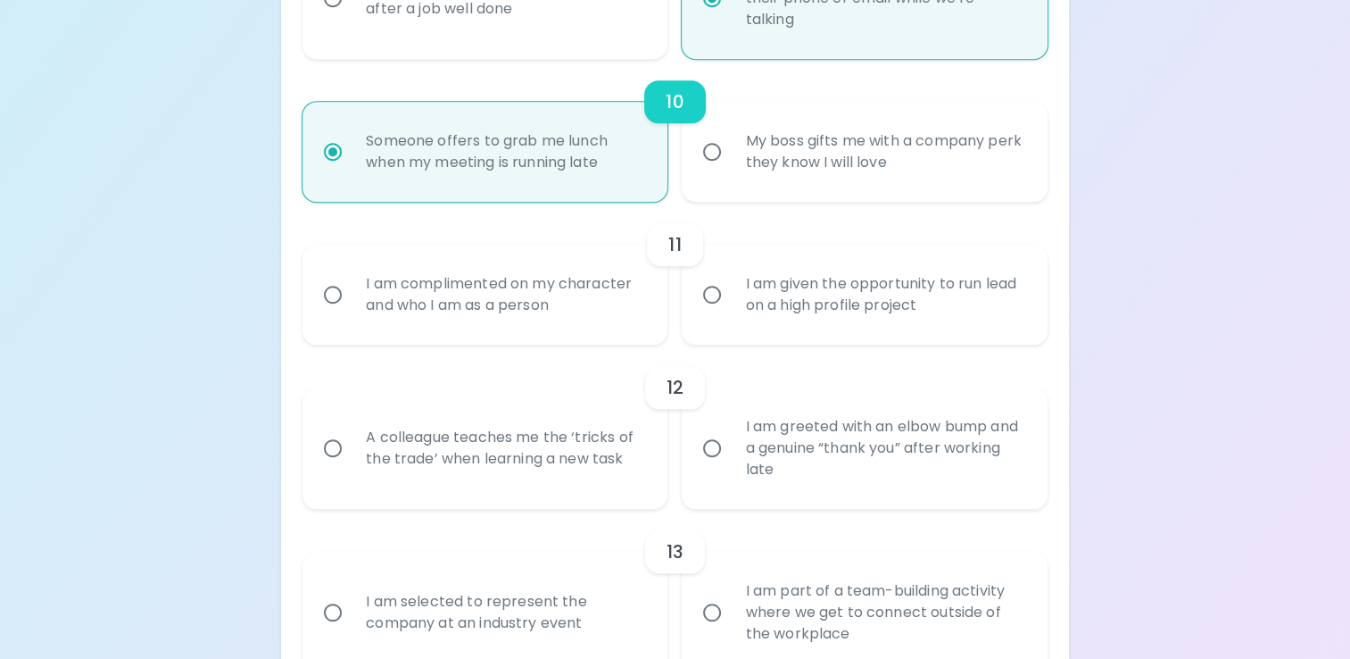
scroll to position [1788, 0]
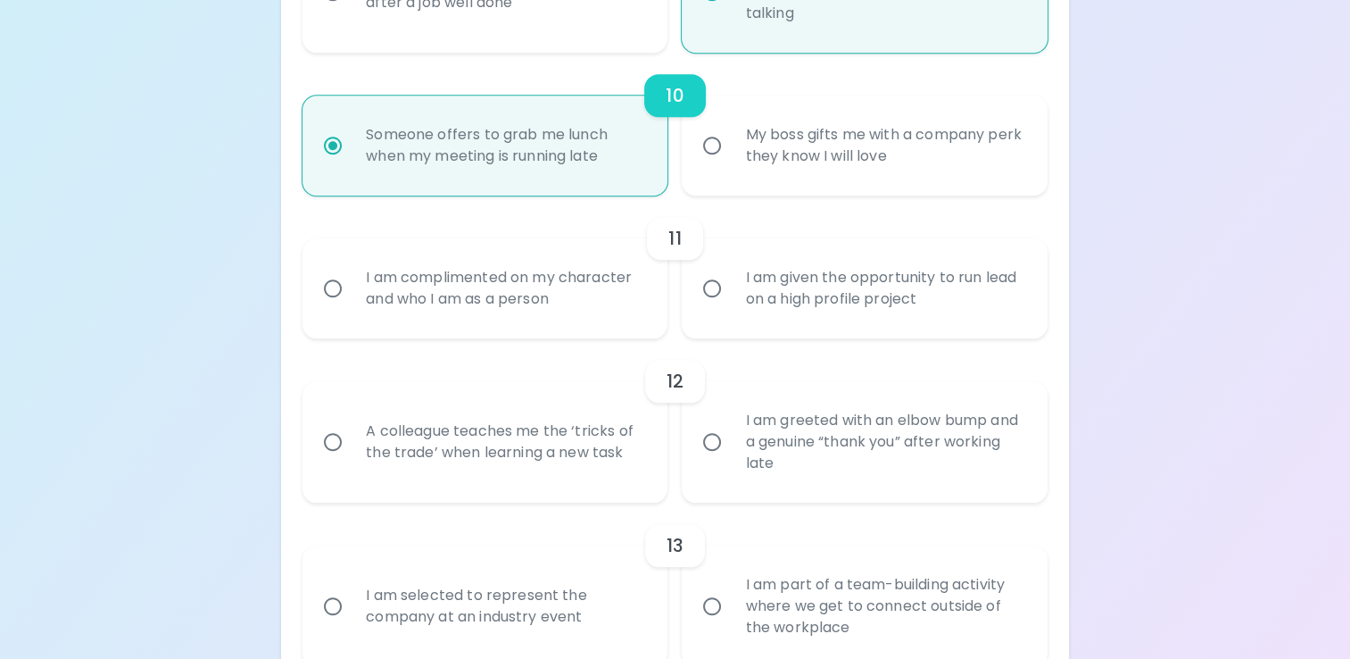
radio input "true"
click at [522, 284] on div "I am complimented on my character and who I am as a person" at bounding box center [505, 288] width 306 height 86
click at [352, 284] on input "I am complimented on my character and who I am as a person" at bounding box center [332, 288] width 37 height 37
radio input "false"
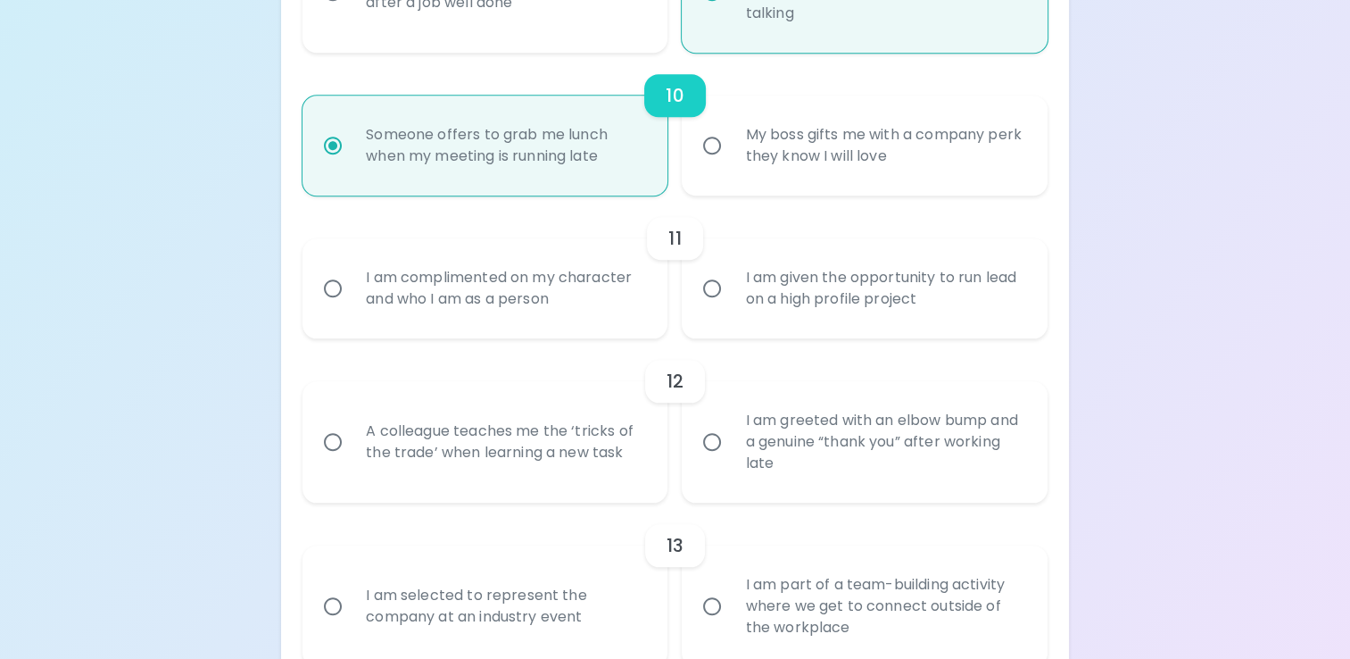
radio input "false"
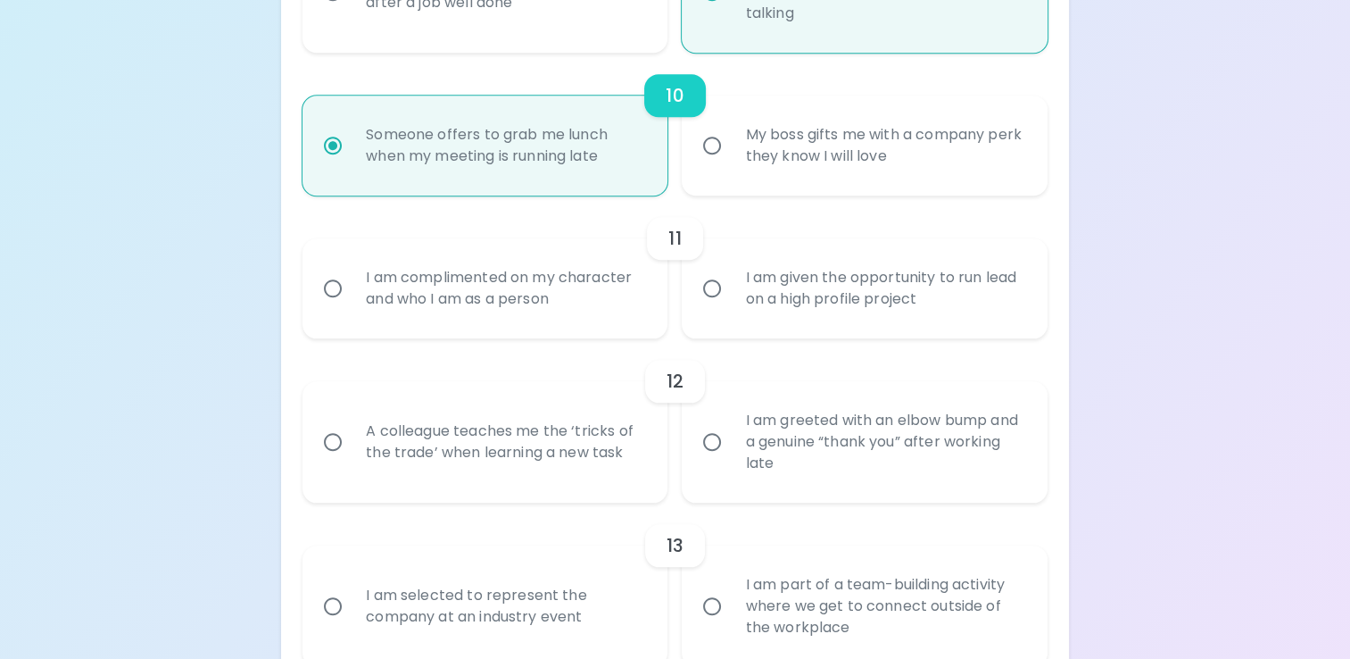
radio input "false"
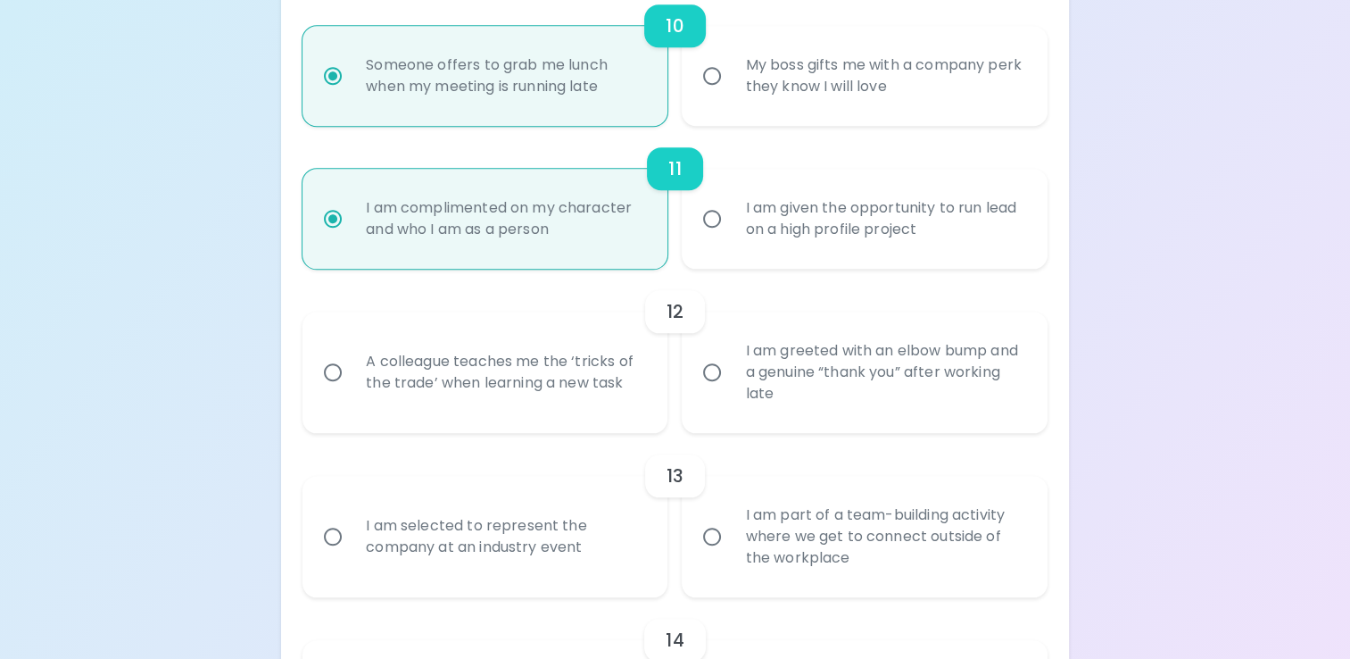
scroll to position [1931, 0]
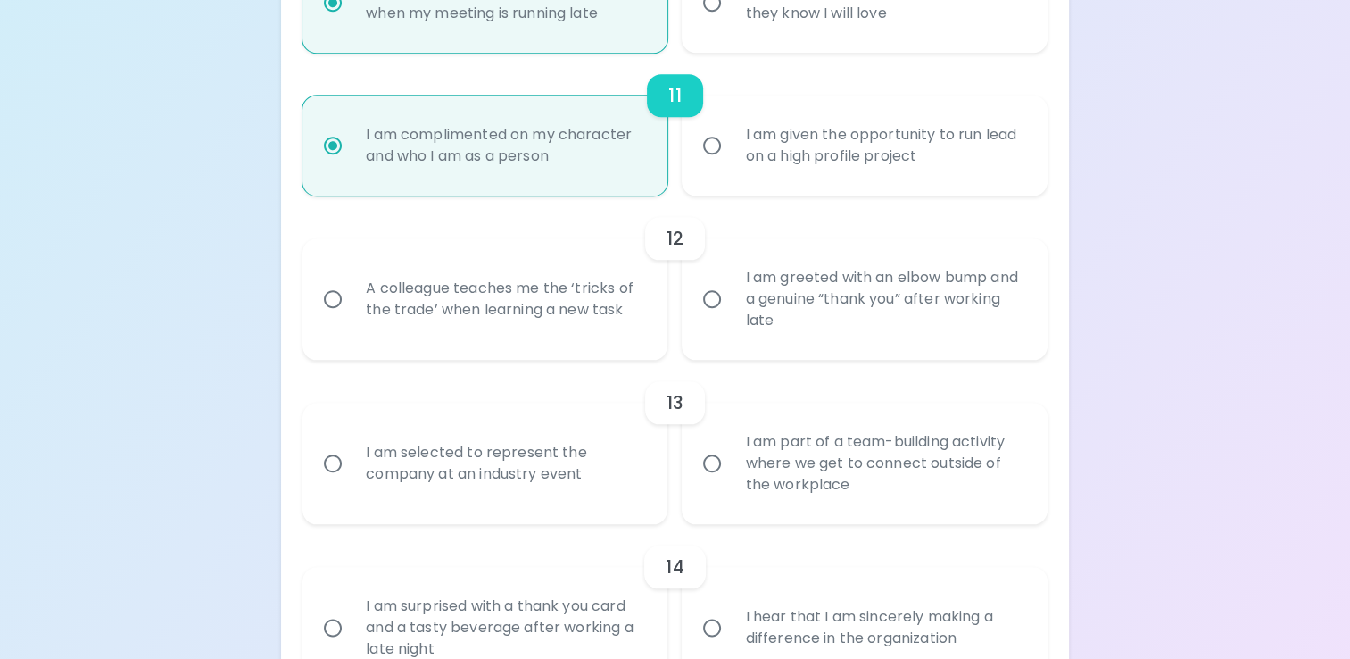
radio input "true"
click at [788, 292] on div "I am greeted with an elbow bump and a genuine “thank you” after working late" at bounding box center [884, 298] width 306 height 107
click at [731, 292] on input "I am greeted with an elbow bump and a genuine “thank you” after working late" at bounding box center [711, 298] width 37 height 37
radio input "false"
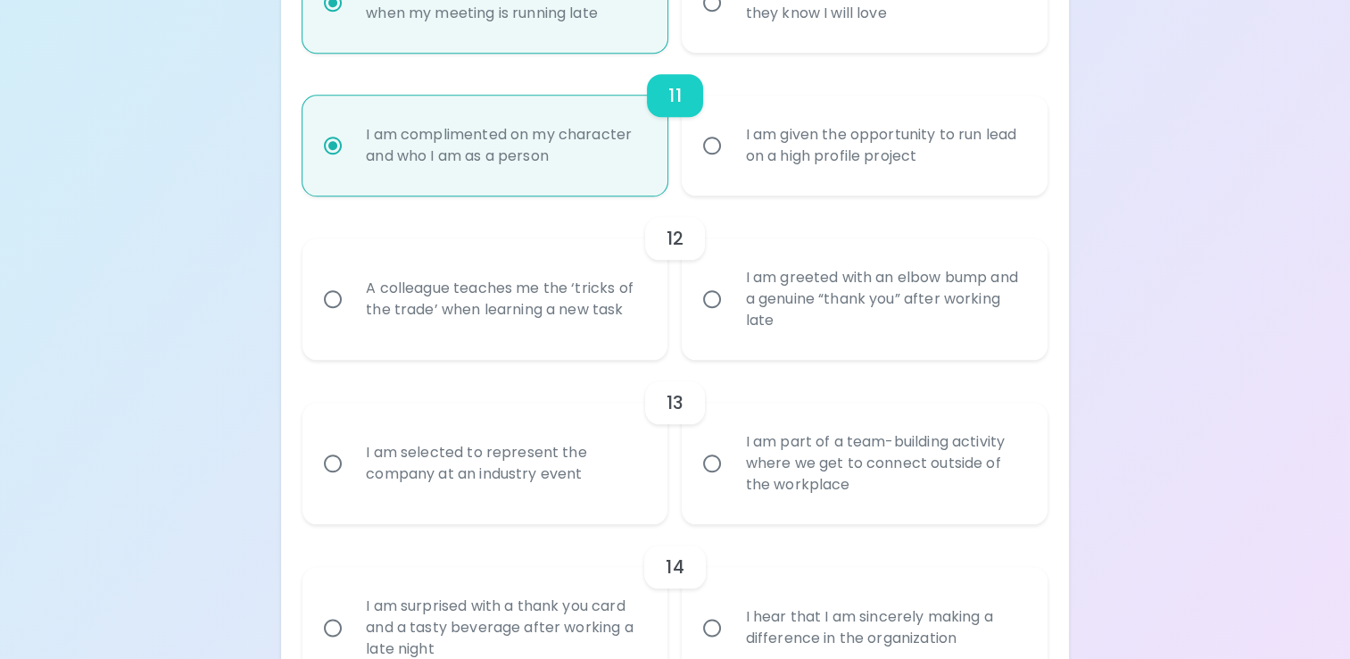
radio input "false"
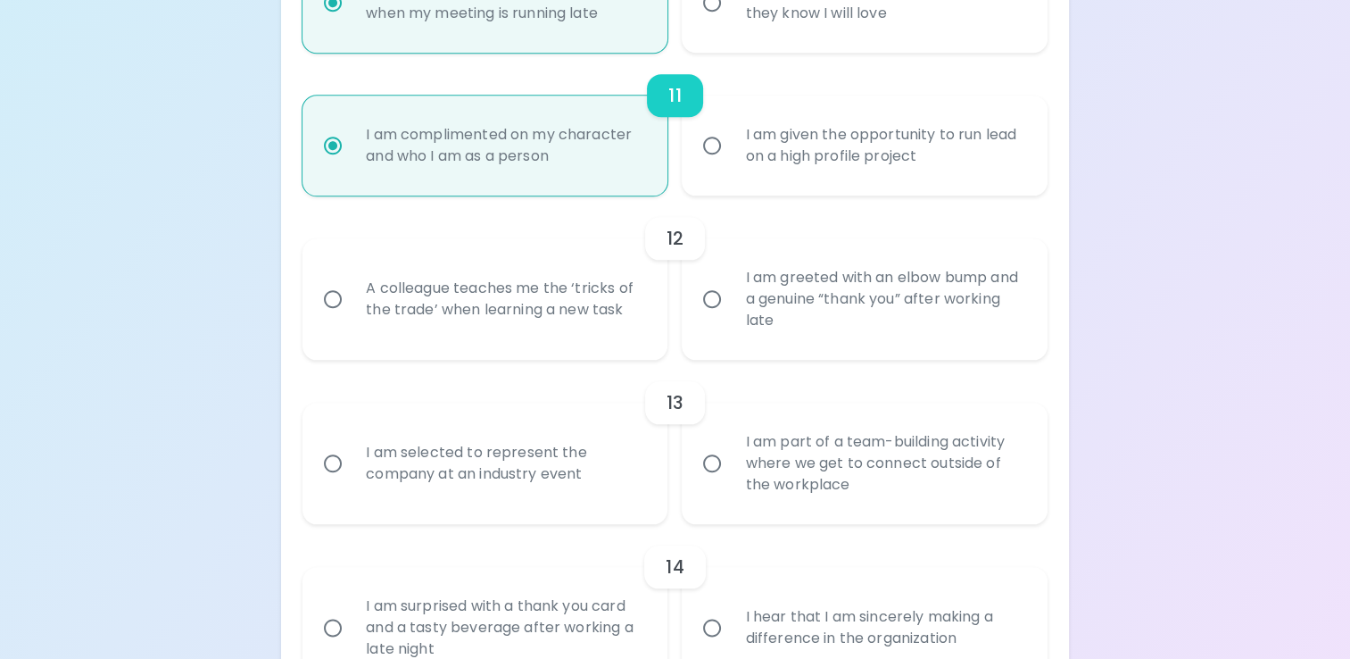
radio input "false"
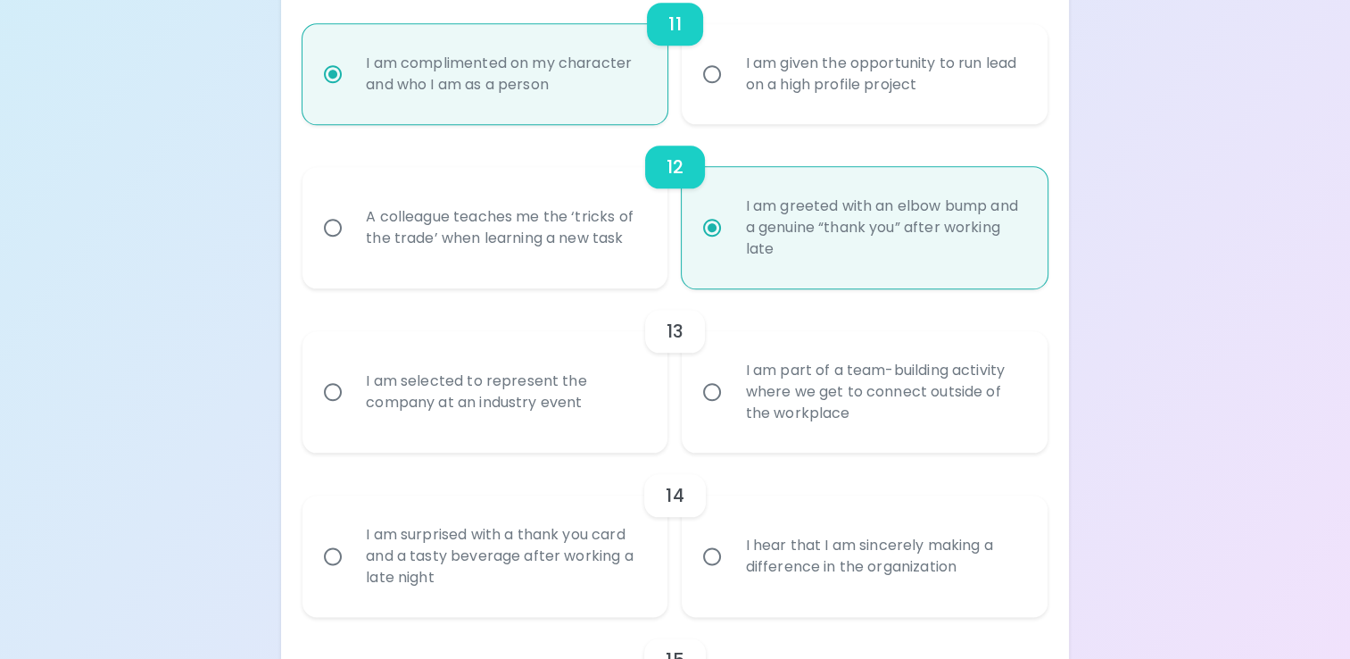
scroll to position [2074, 0]
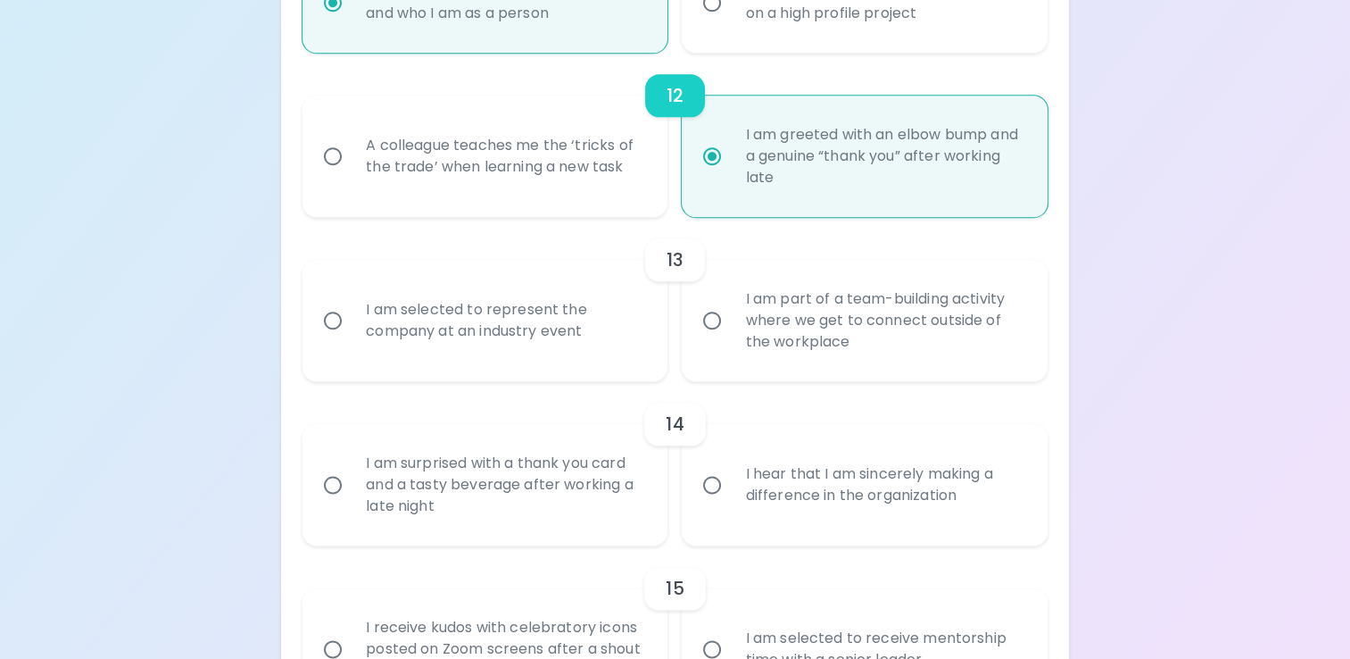
radio input "true"
click at [576, 359] on div "I am selected to represent the company at an industry event" at bounding box center [505, 321] width 306 height 86
click at [352, 339] on input "I am selected to represent the company at an industry event" at bounding box center [332, 320] width 37 height 37
radio input "false"
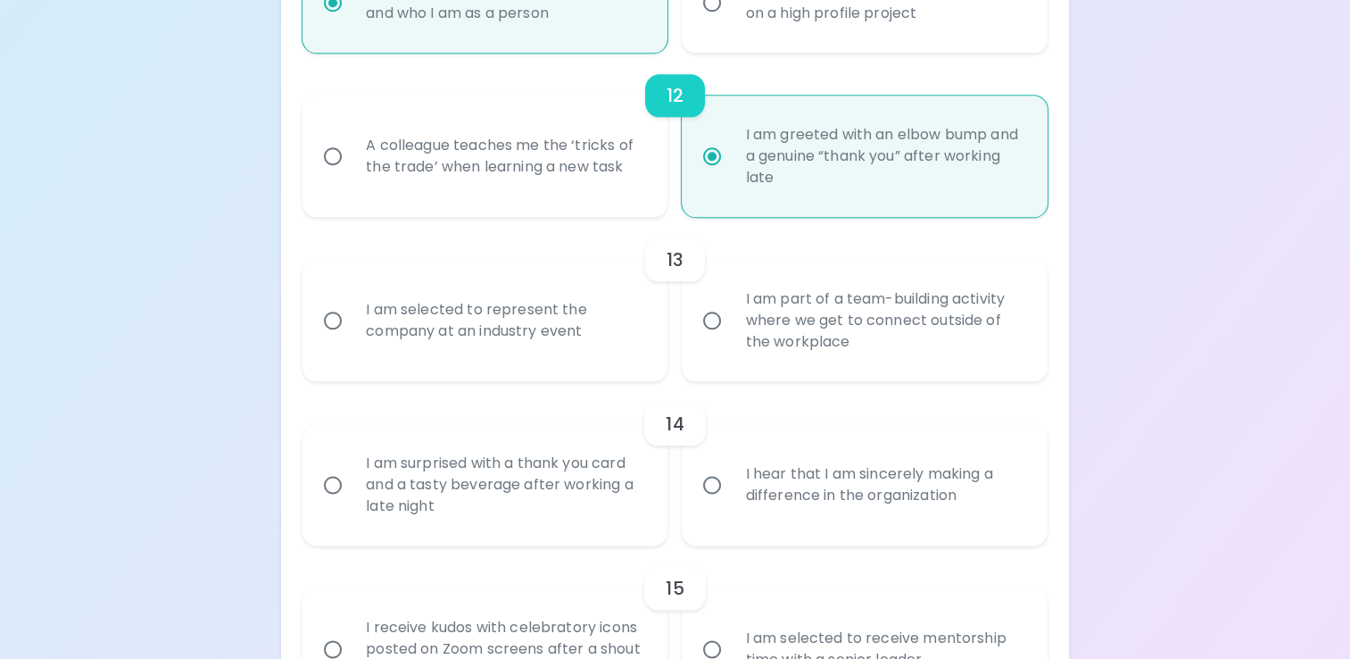
radio input "false"
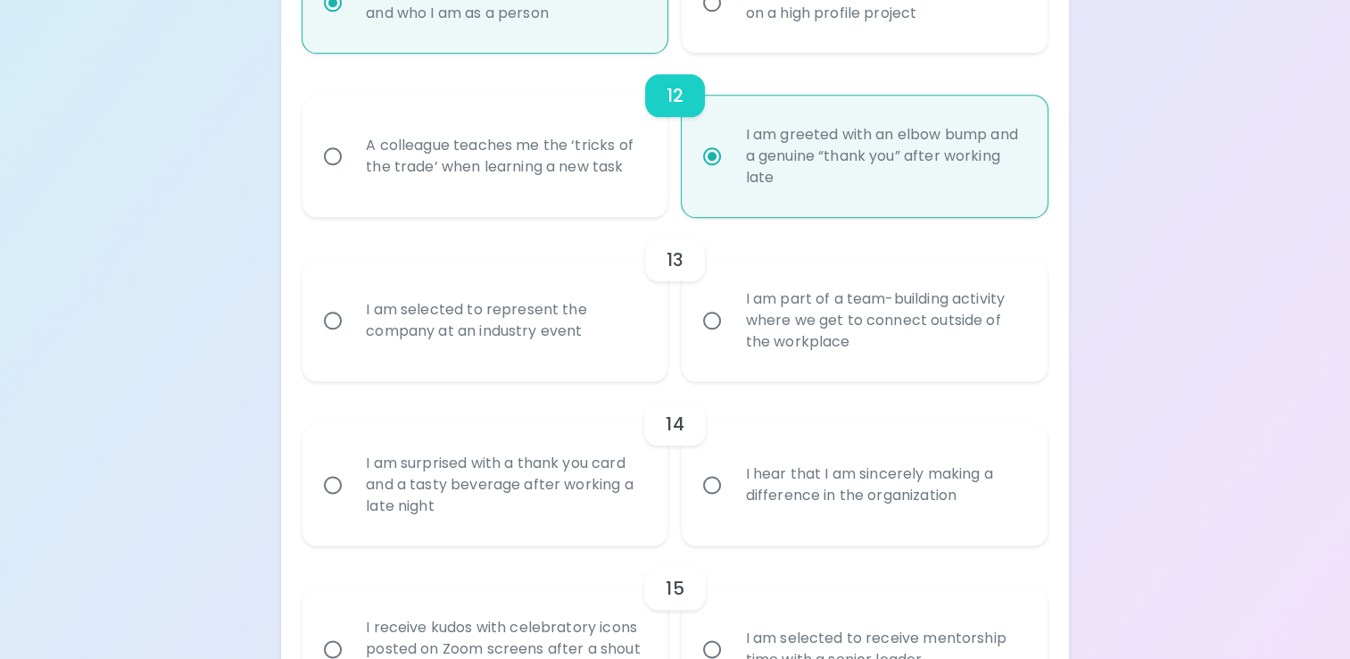
radio input "false"
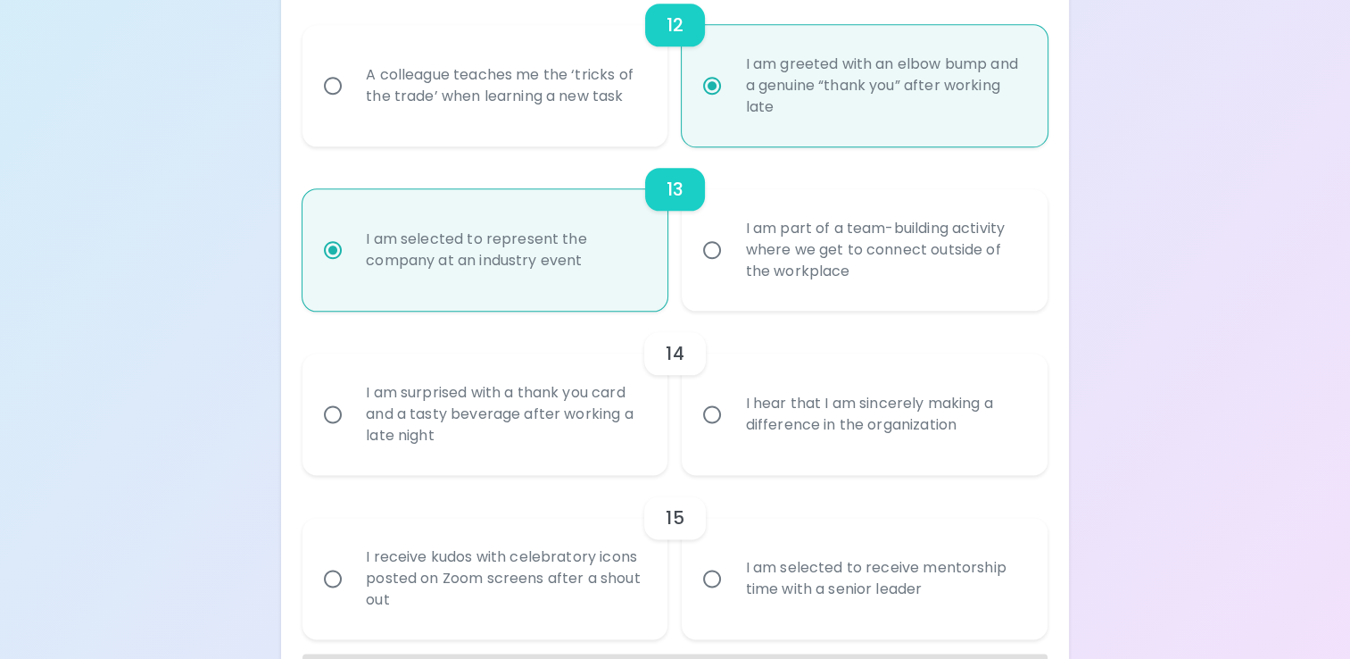
scroll to position [2211, 0]
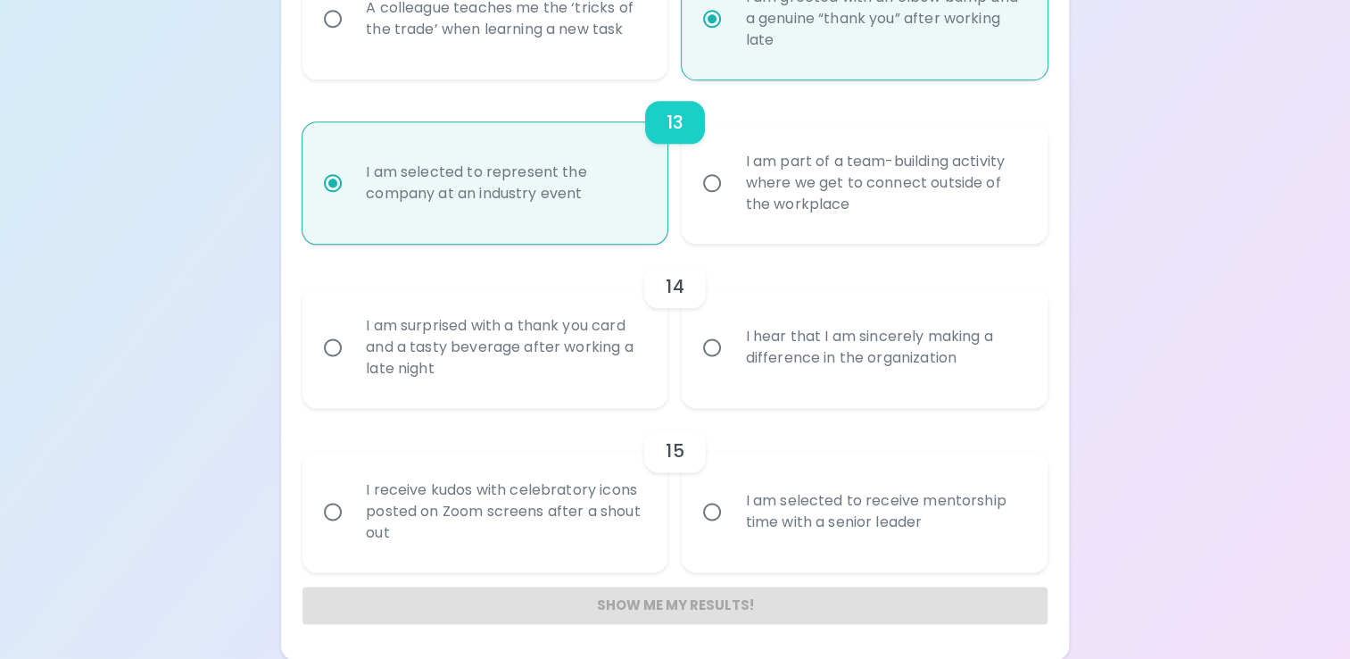
radio input "true"
click at [885, 371] on div "I hear that I am sincerely making a difference in the organization" at bounding box center [884, 347] width 306 height 86
click at [731, 366] on input "I hear that I am sincerely making a difference in the organization" at bounding box center [711, 346] width 37 height 37
radio input "false"
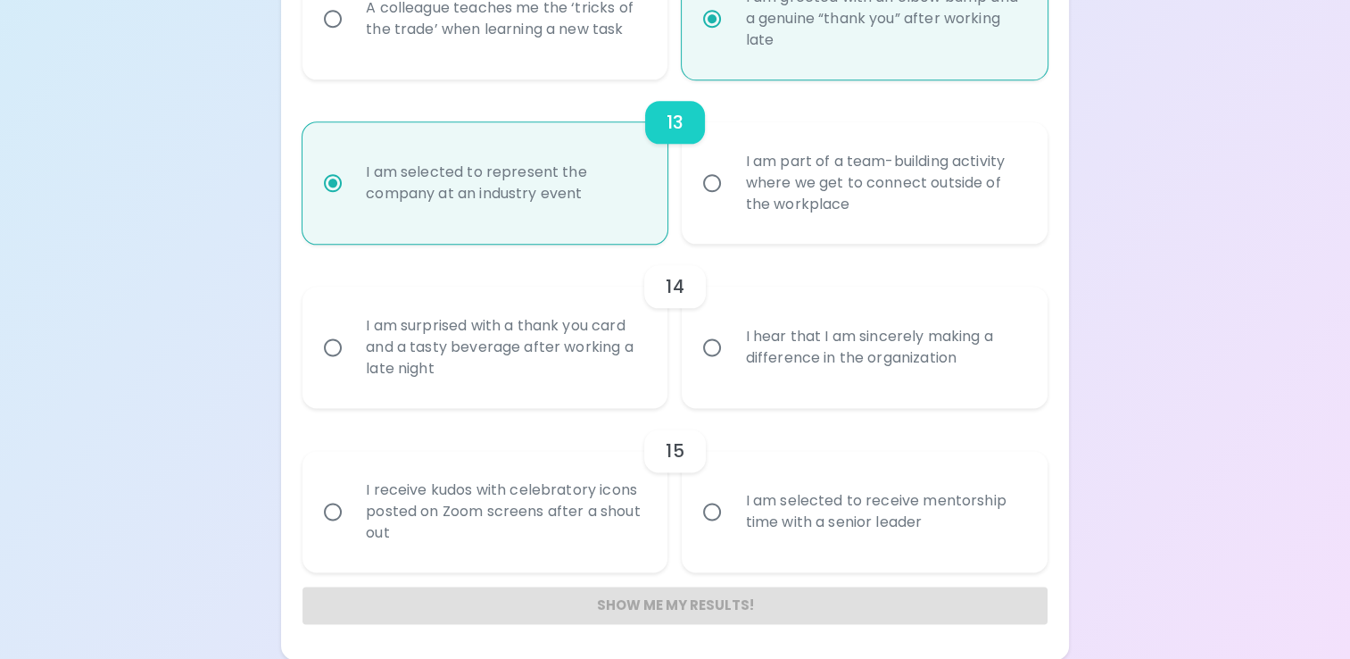
radio input "false"
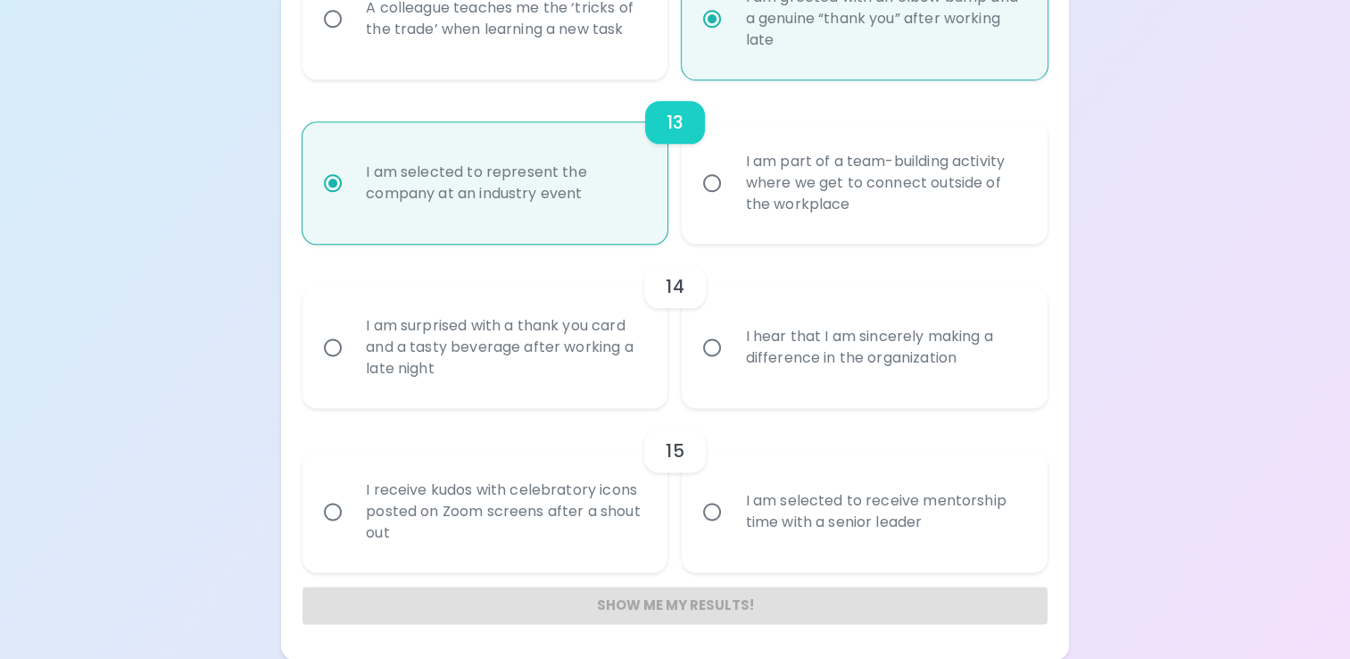
radio input "false"
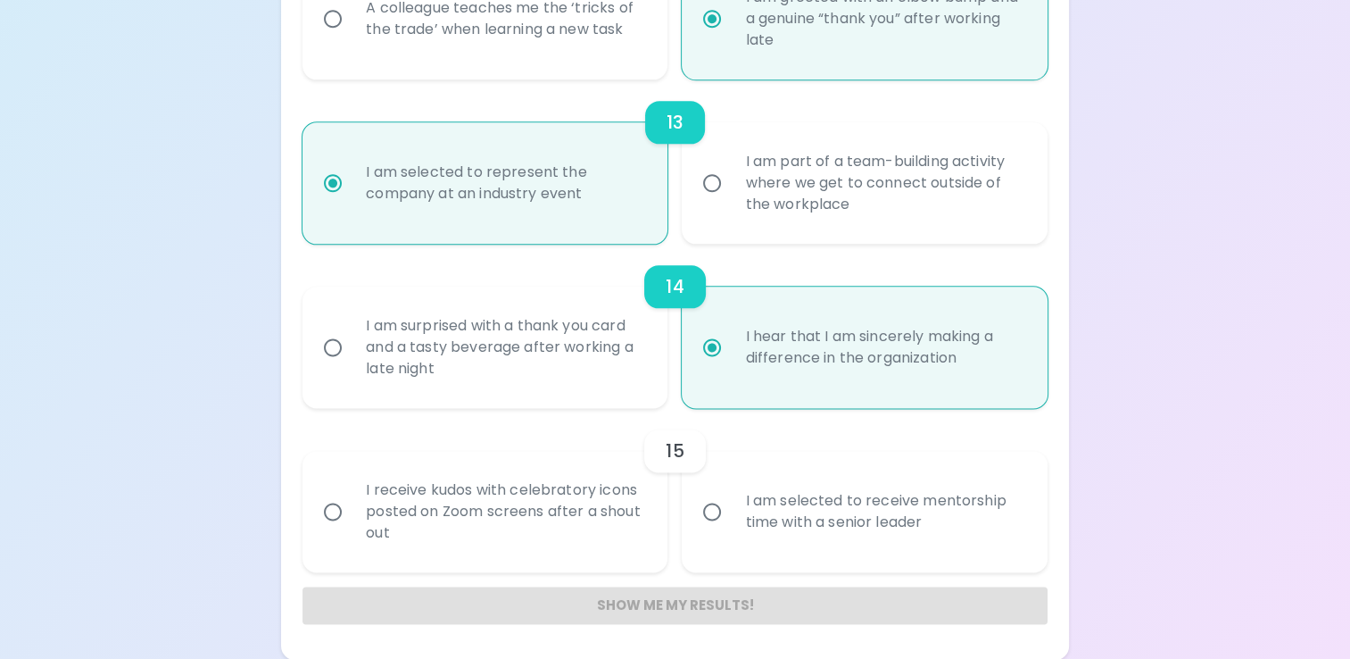
radio input "true"
click at [837, 527] on div "I am selected to receive mentorship time with a senior leader" at bounding box center [884, 512] width 306 height 86
click at [731, 527] on input "I am selected to receive mentorship time with a senior leader" at bounding box center [711, 511] width 37 height 37
radio input "false"
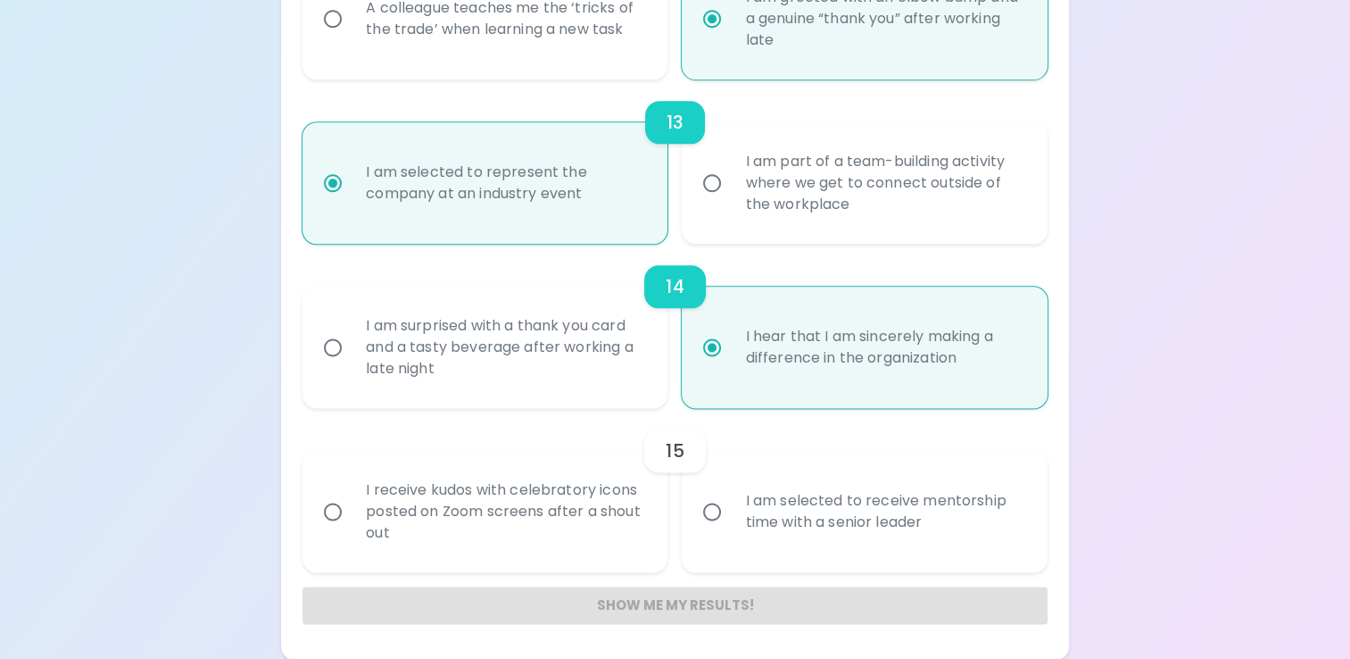
radio input "false"
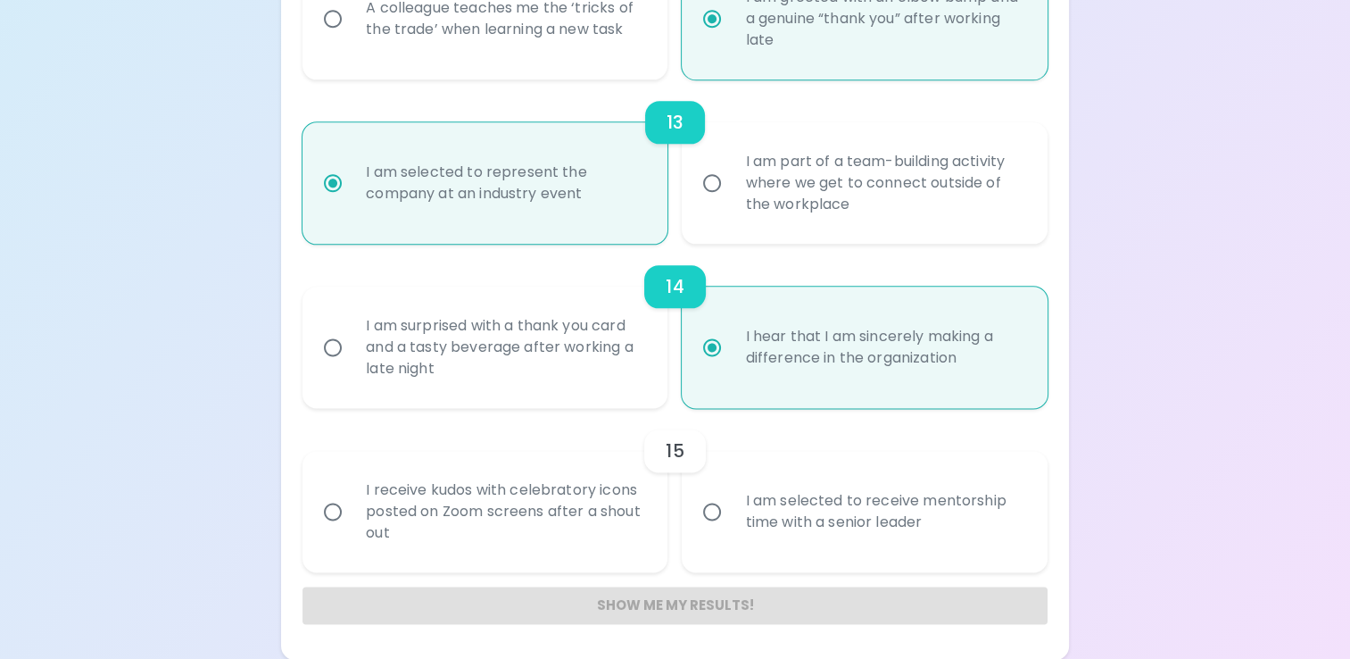
radio input "false"
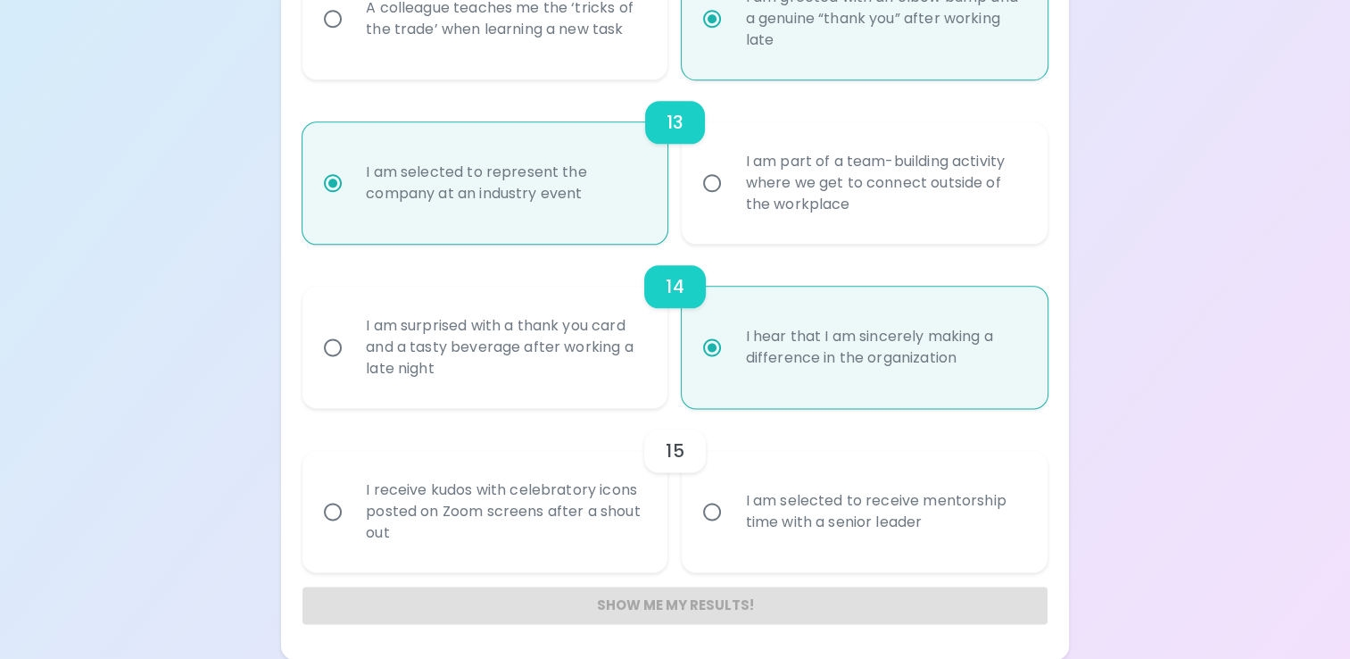
radio input "false"
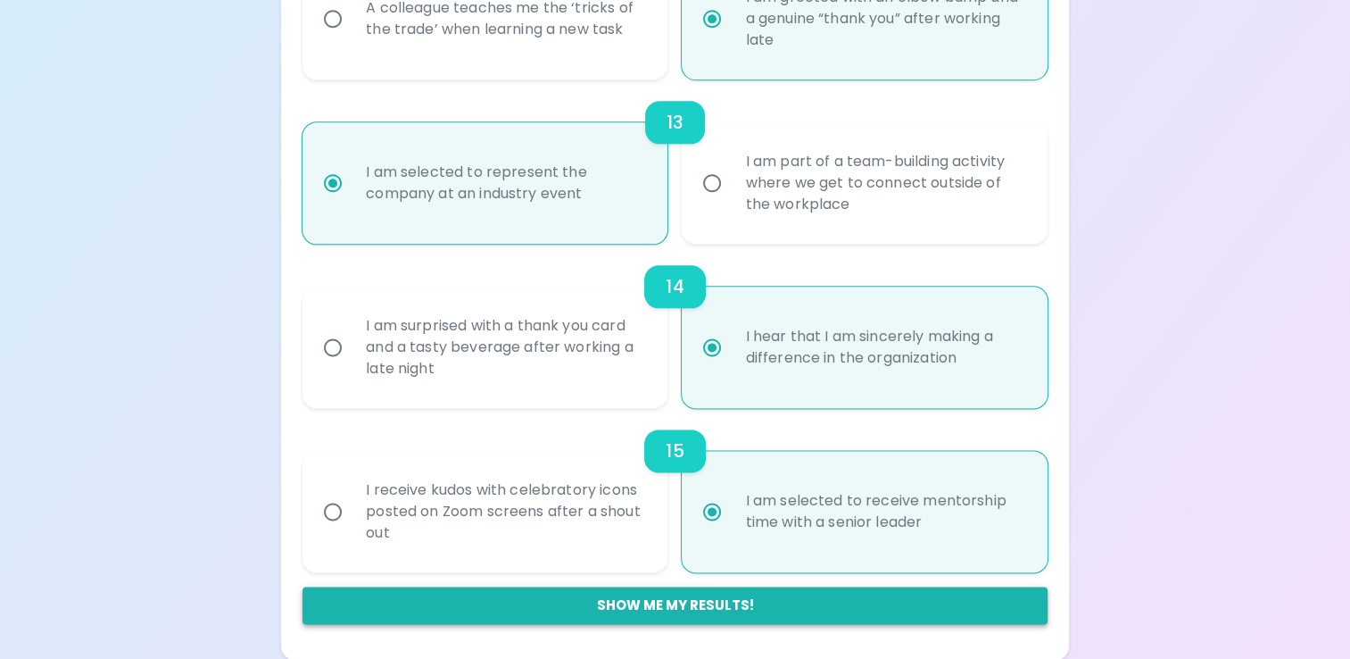
radio input "true"
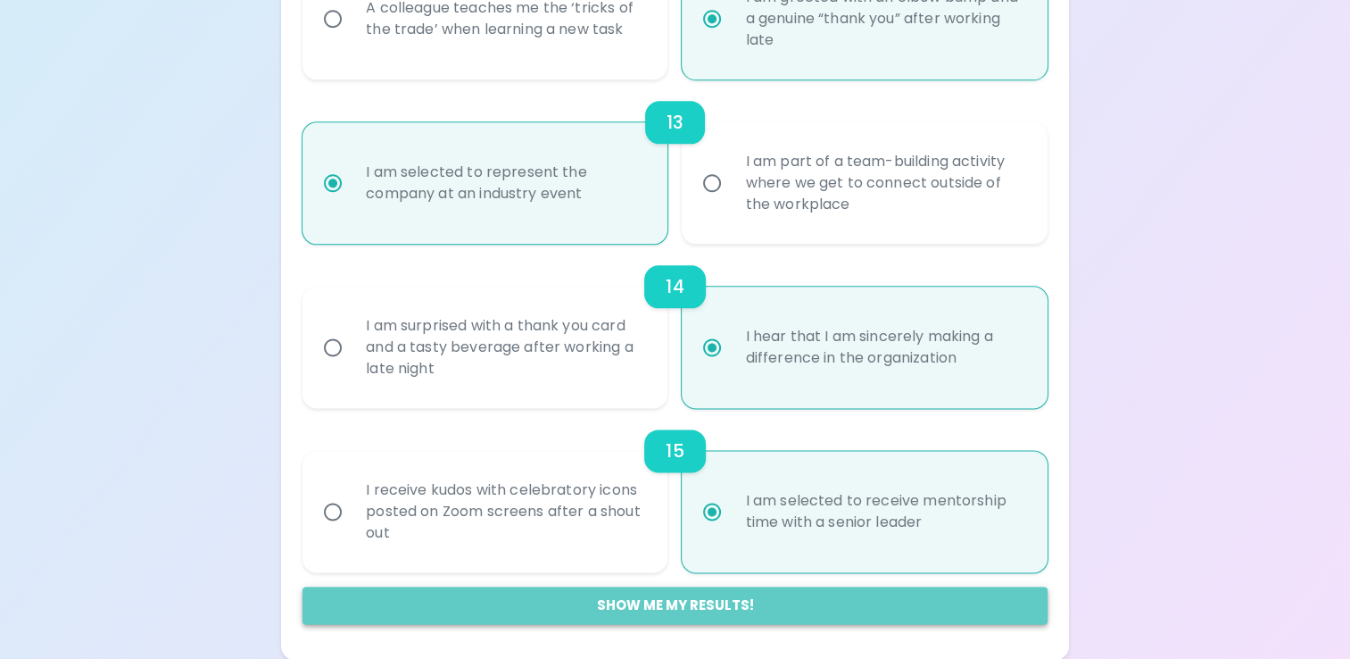
click at [774, 597] on button "Show me my results!" at bounding box center [675, 604] width 745 height 37
radio input "false"
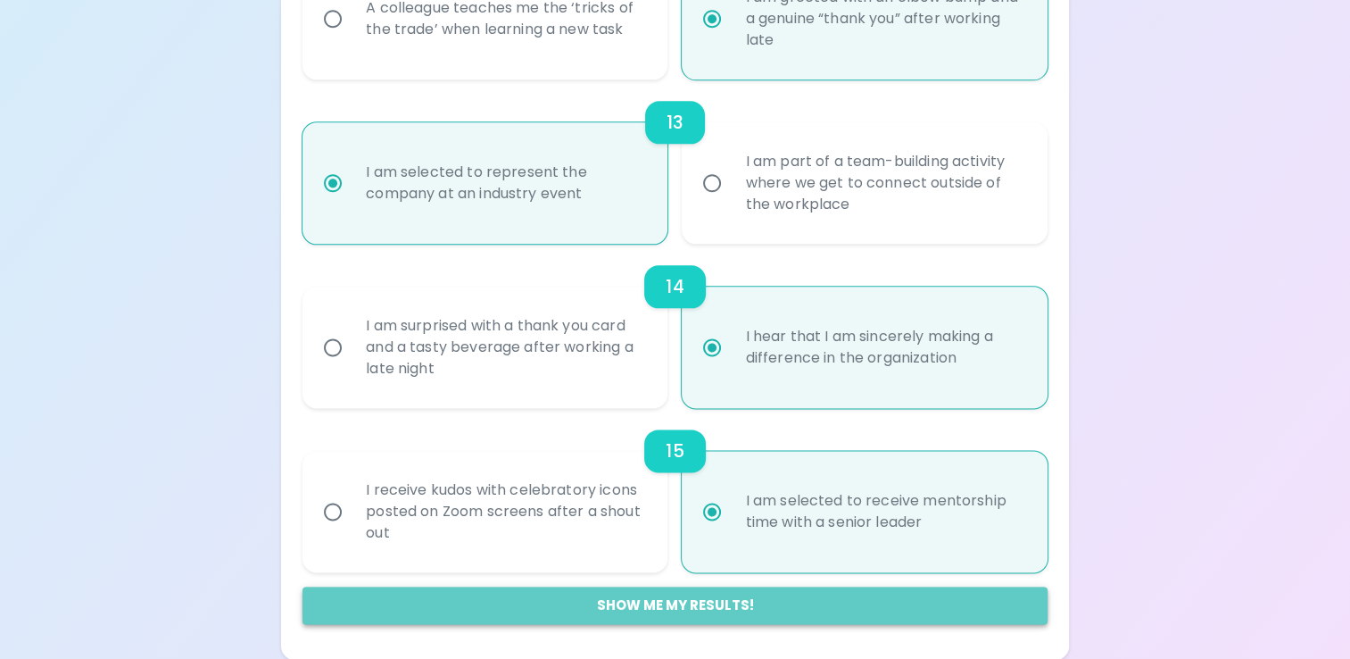
radio input "false"
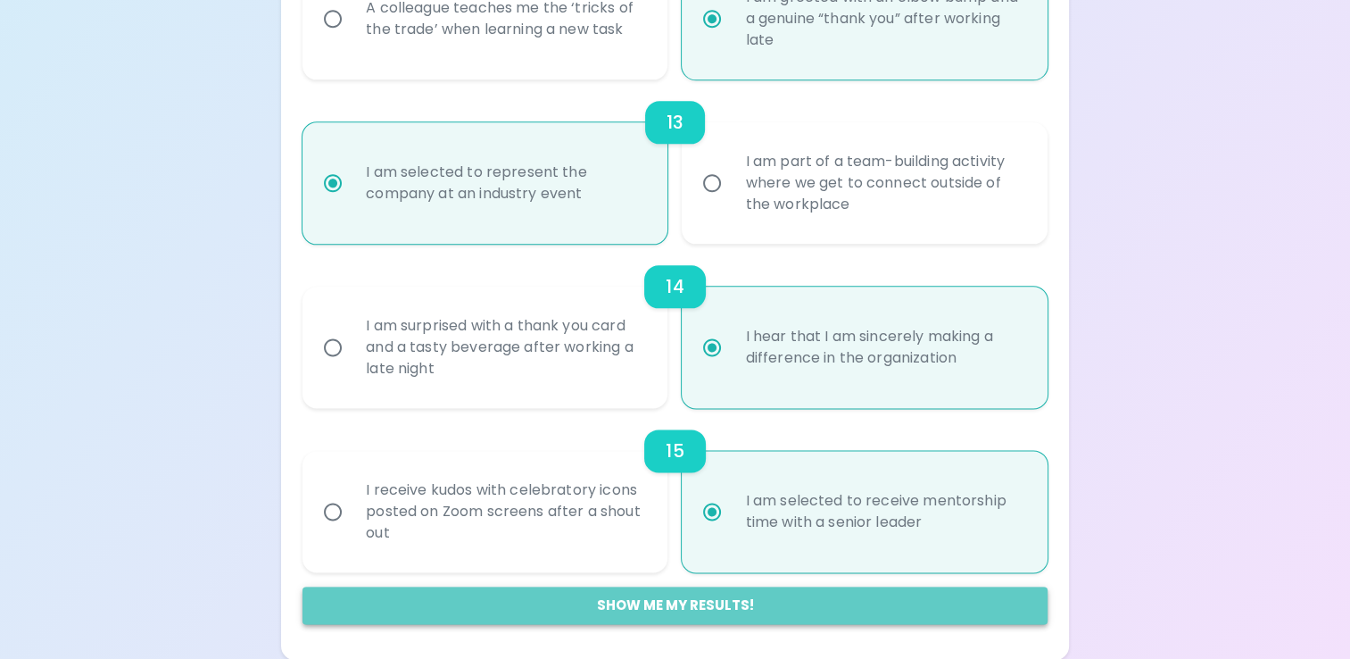
radio input "false"
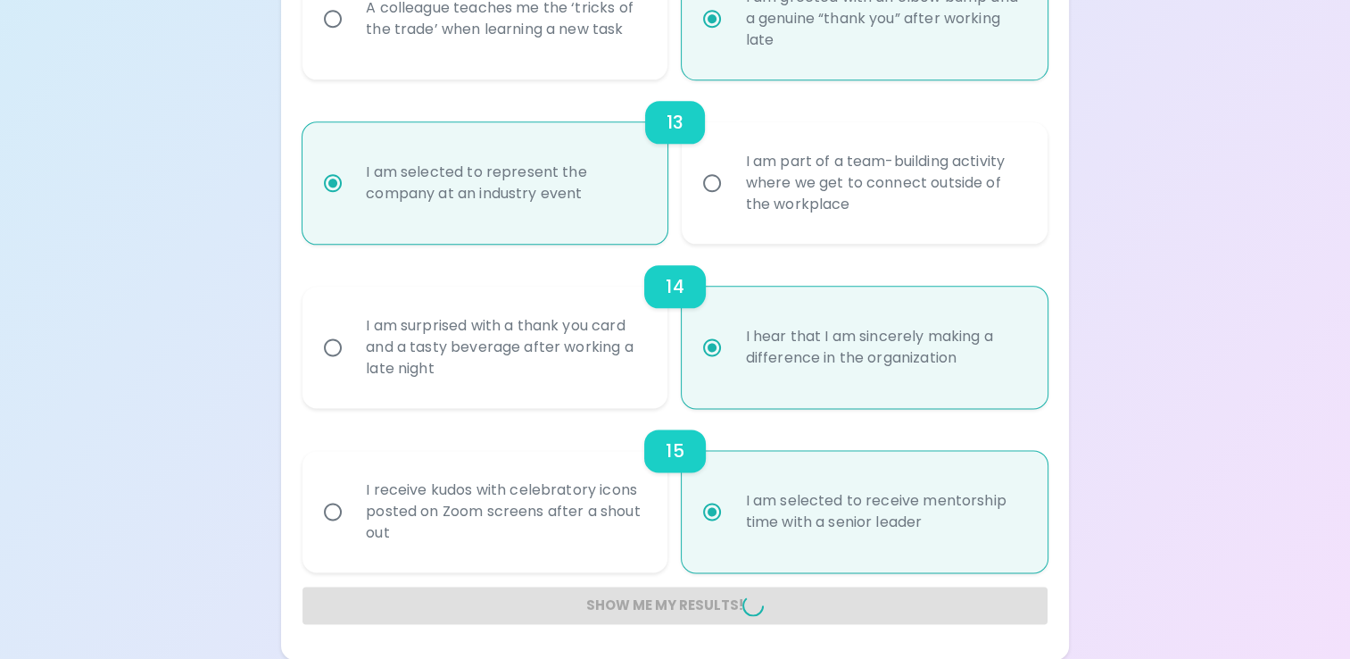
radio input "false"
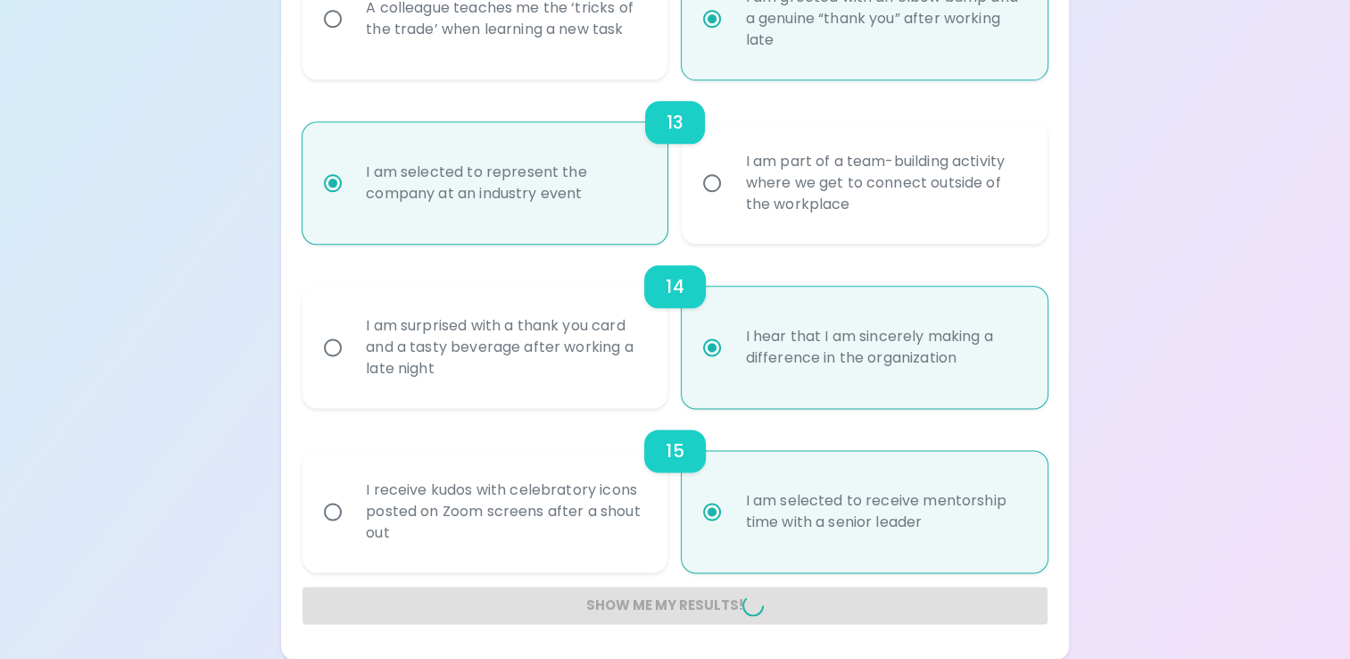
radio input "false"
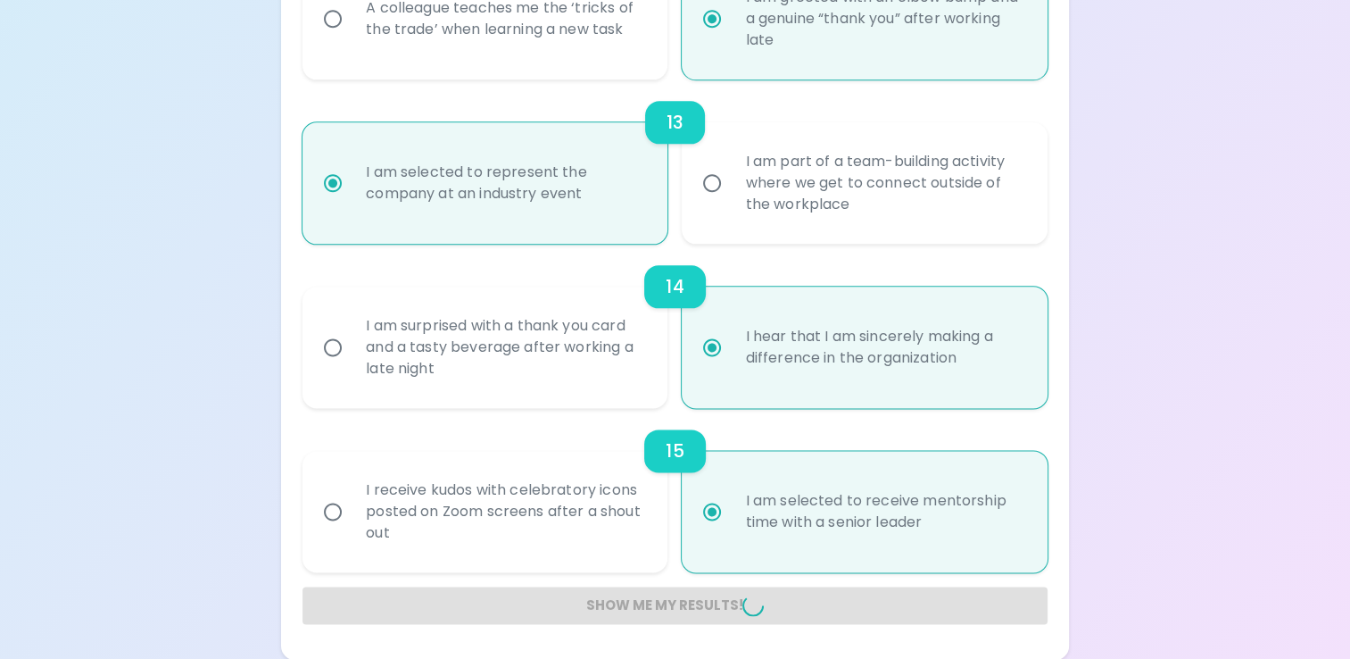
radio input "false"
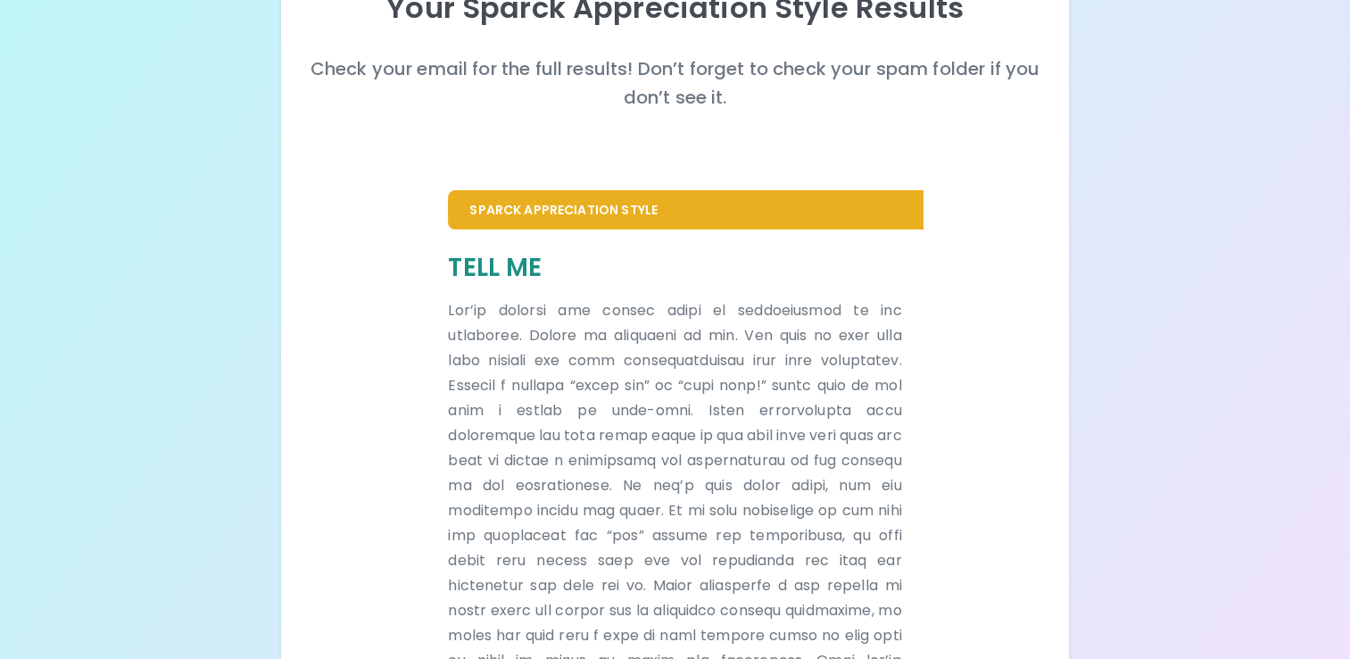
scroll to position [465, 0]
